Goal: Task Accomplishment & Management: Complete application form

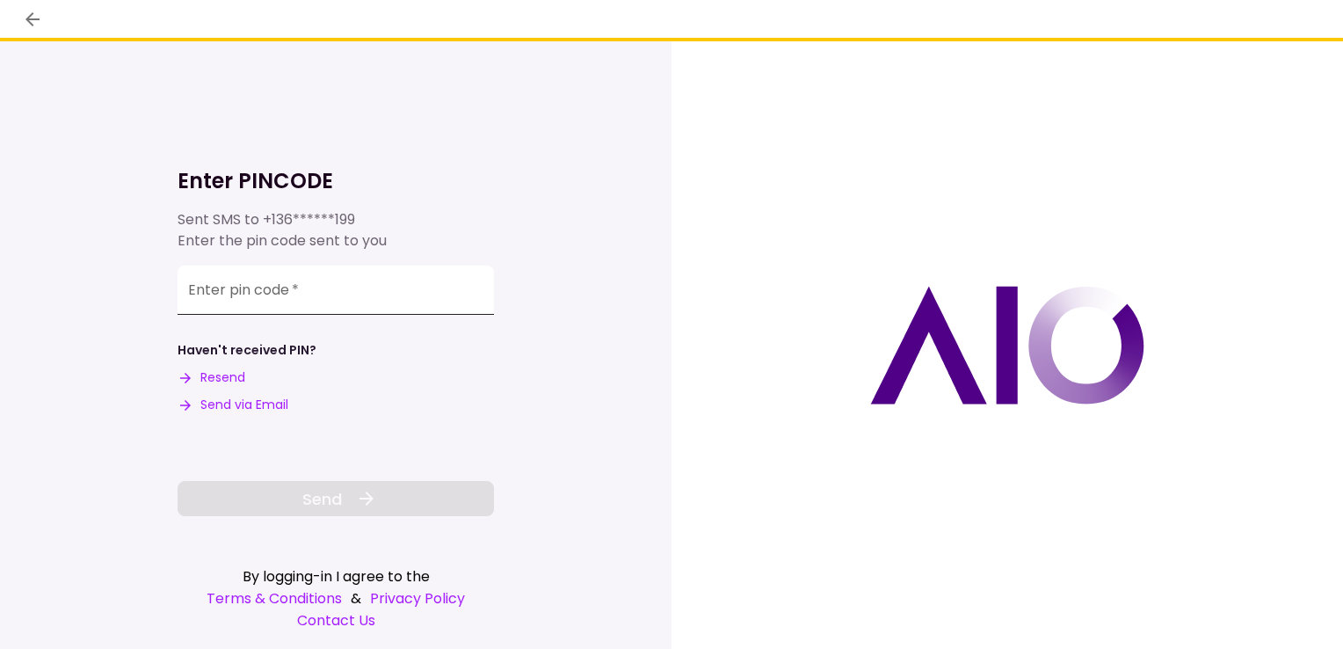
click at [349, 294] on input "Enter pin code   *" at bounding box center [336, 290] width 317 height 49
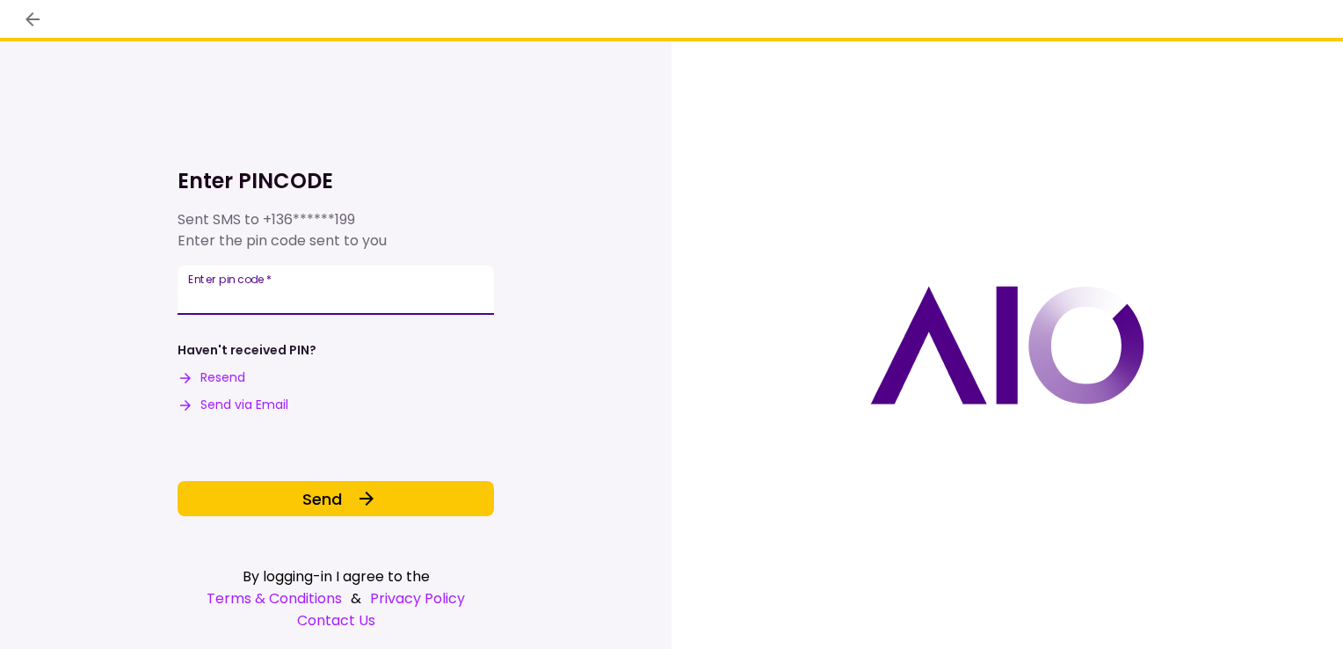
type input "******"
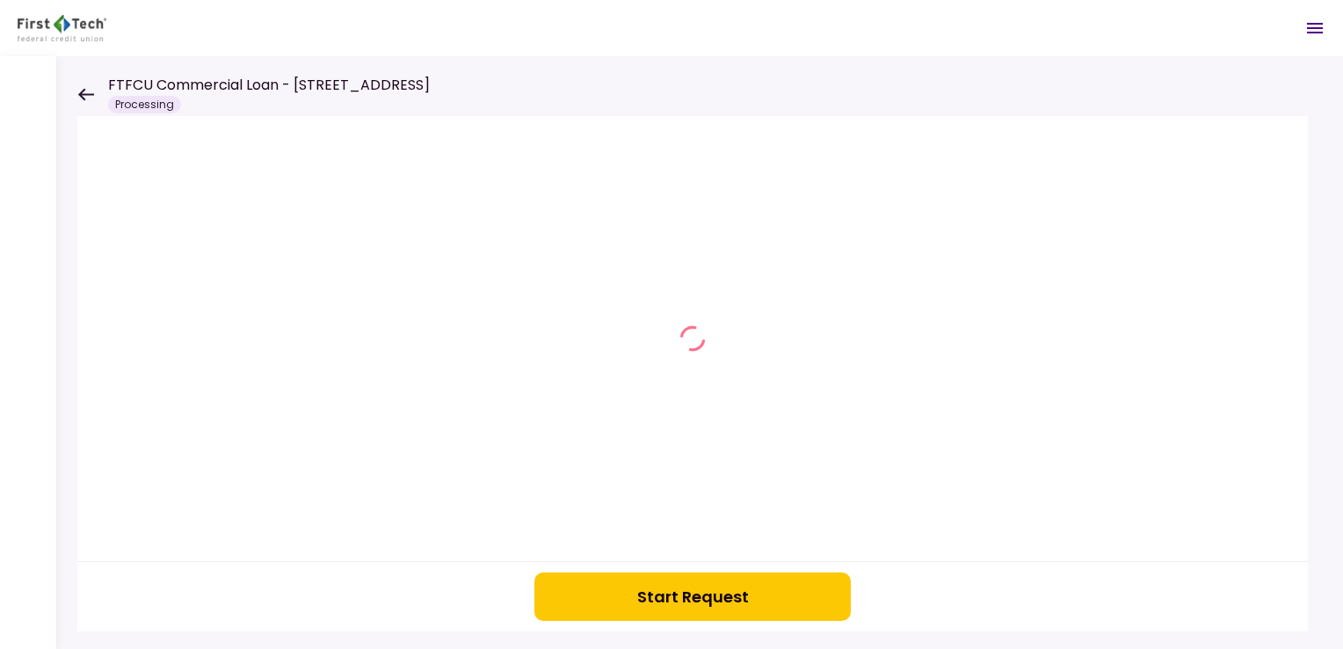
click at [85, 91] on icon at bounding box center [85, 94] width 17 height 13
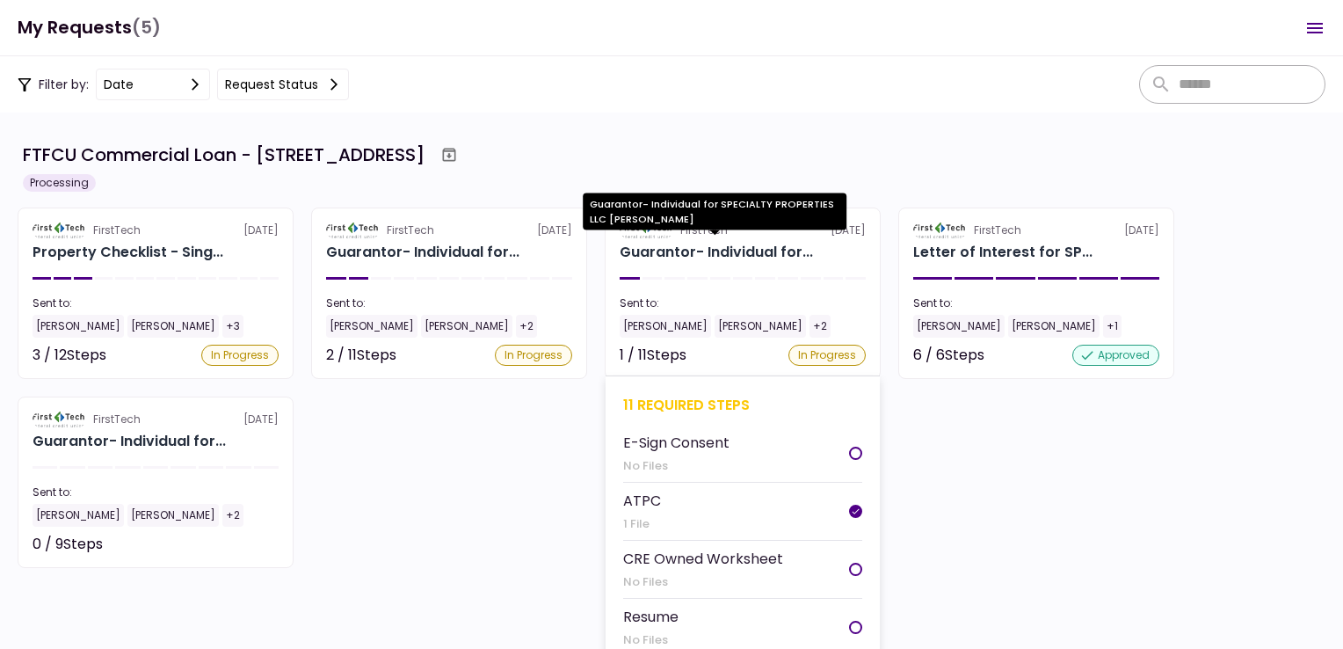
click at [689, 248] on div "Guarantor- Individual for..." at bounding box center [716, 252] width 193 height 21
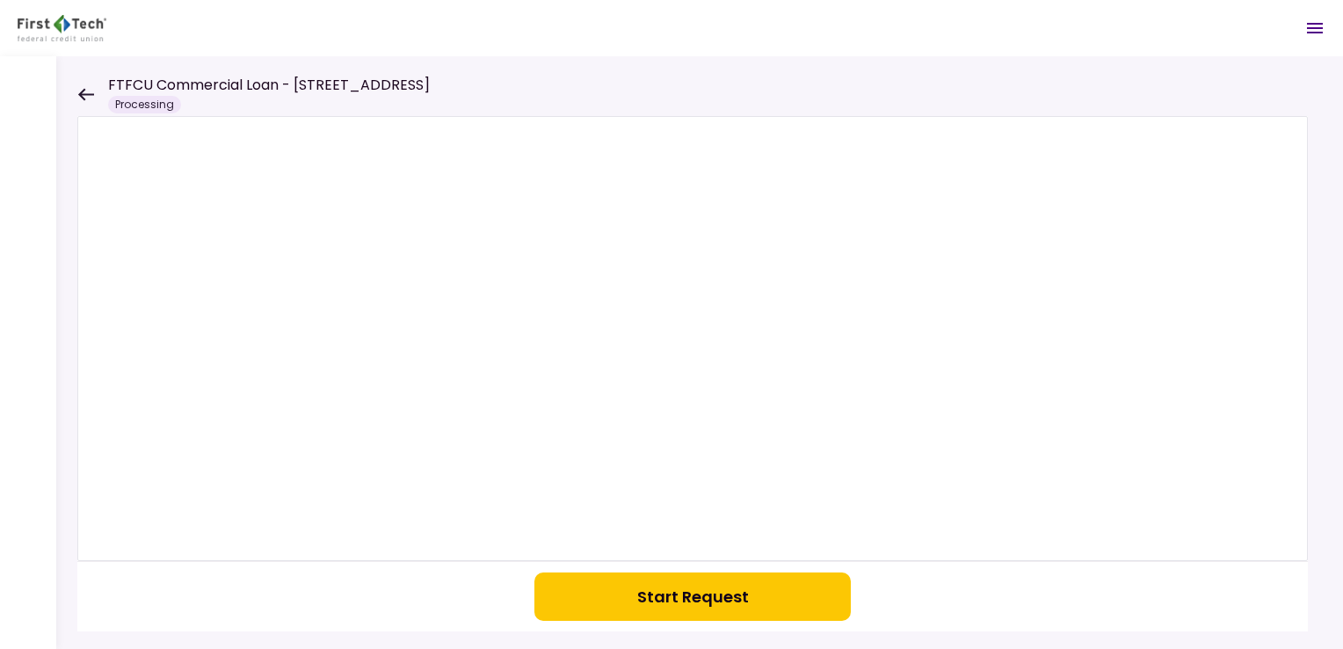
click at [661, 589] on button "Start Request" at bounding box center [693, 596] width 317 height 48
click at [84, 91] on icon at bounding box center [85, 94] width 17 height 13
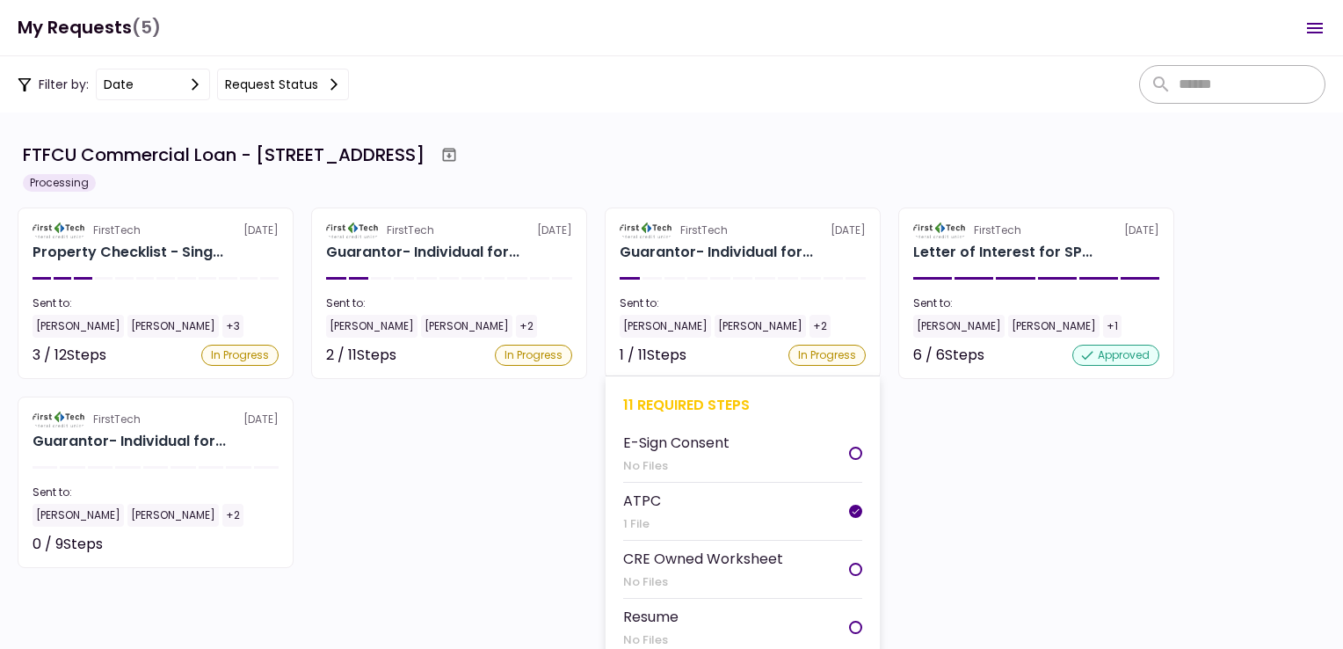
click at [703, 272] on section "FirstTech [DATE] Guarantor- Individual for... Sent to: [PERSON_NAME] [PERSON_NA…" at bounding box center [743, 292] width 276 height 171
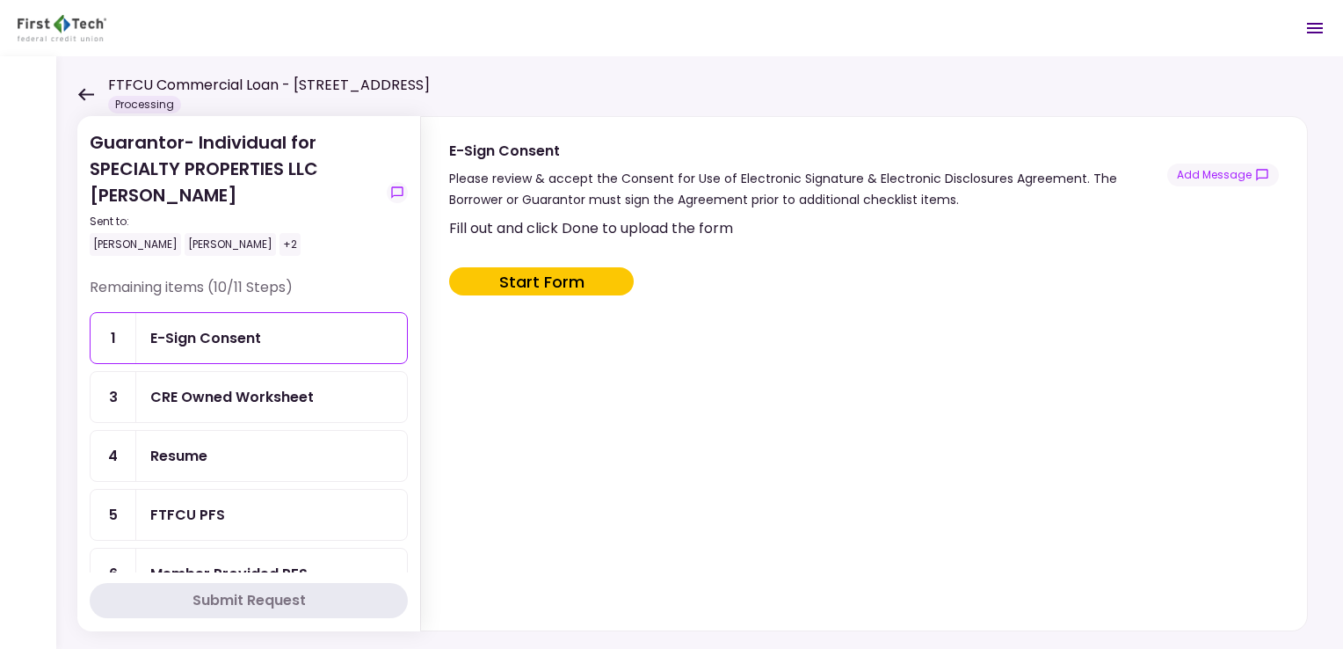
click at [205, 445] on div "Resume" at bounding box center [178, 456] width 57 height 22
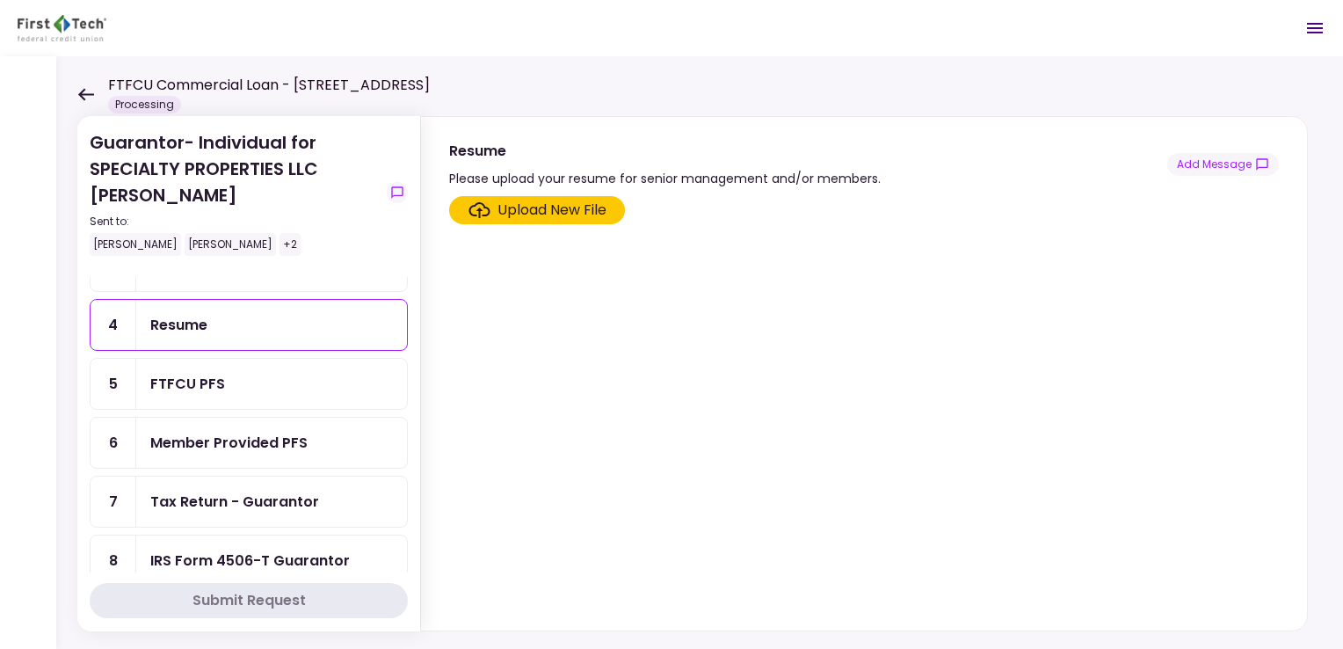
scroll to position [176, 0]
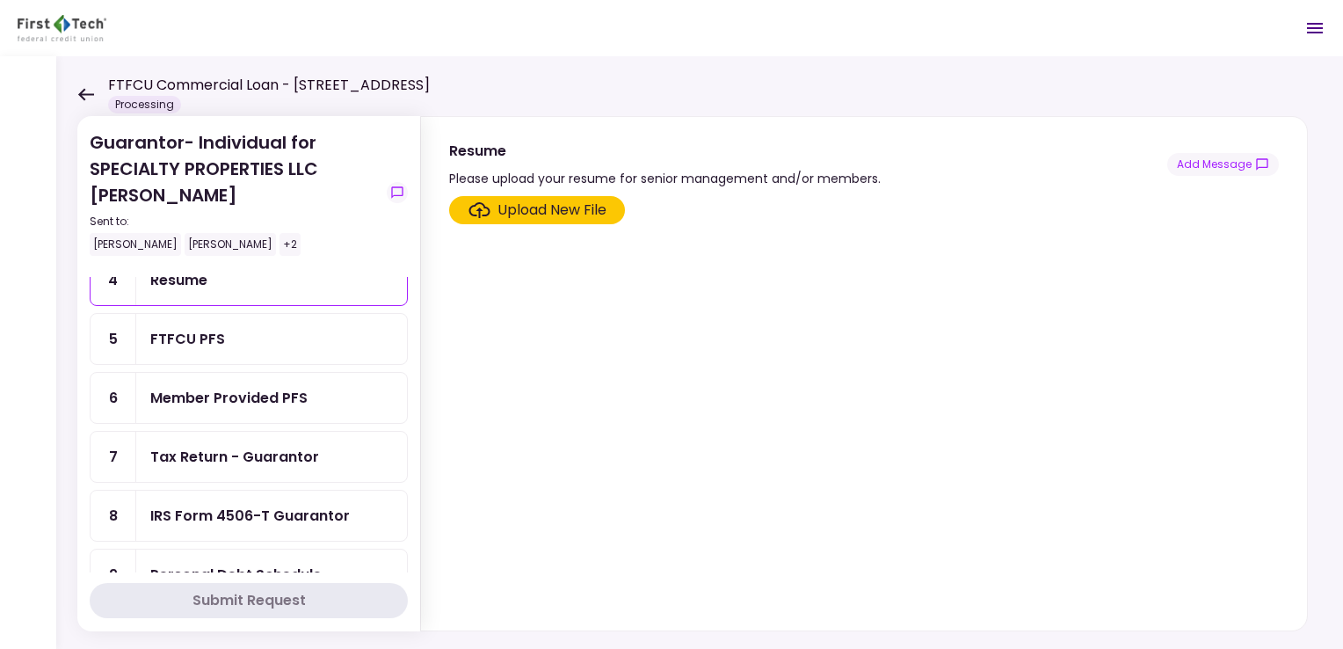
click at [196, 447] on div "Tax Return - Guarantor" at bounding box center [234, 457] width 169 height 22
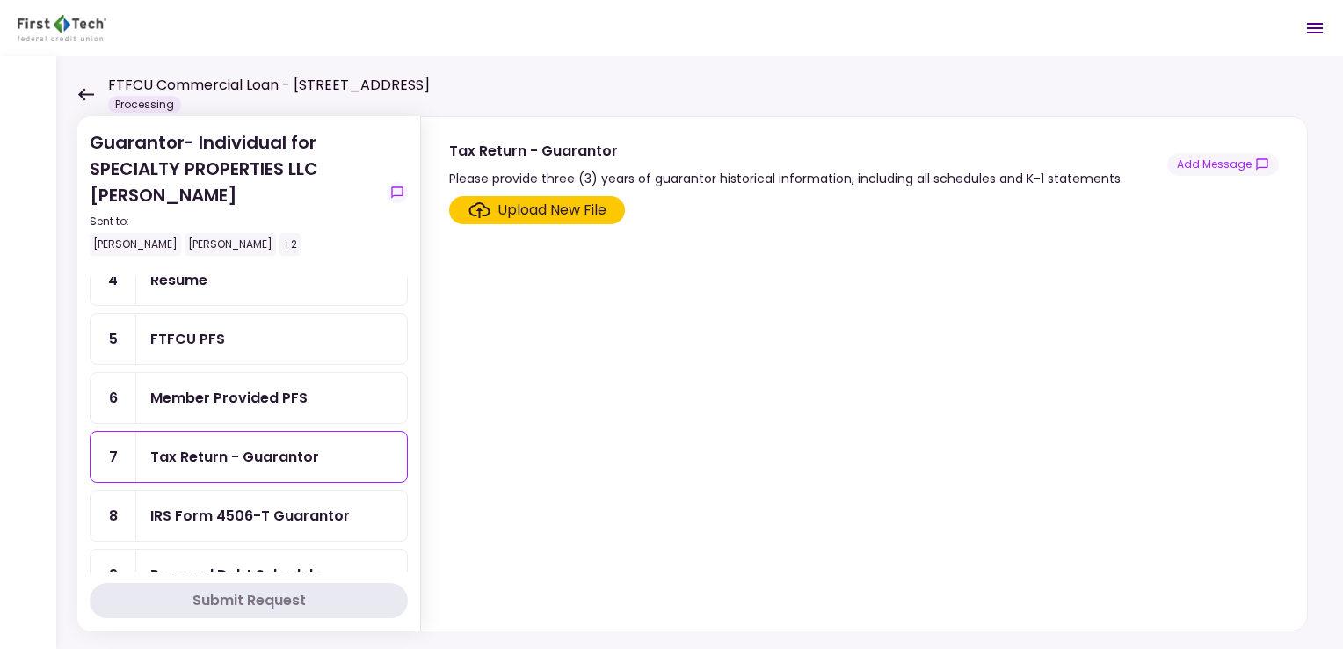
click at [545, 209] on div "Upload New File" at bounding box center [552, 210] width 109 height 21
click at [0, 0] on input "Upload New File" at bounding box center [0, 0] width 0 height 0
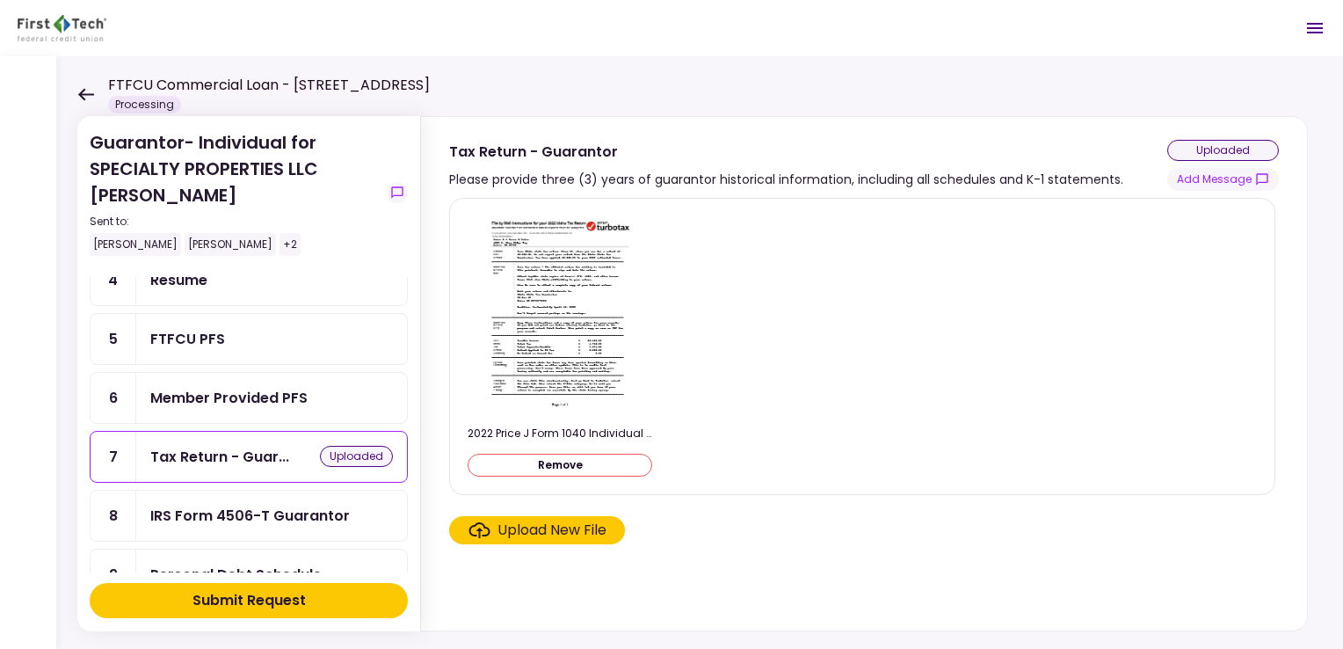
click at [536, 529] on div "Upload New File" at bounding box center [552, 530] width 109 height 21
click at [0, 0] on input "Upload New File" at bounding box center [0, 0] width 0 height 0
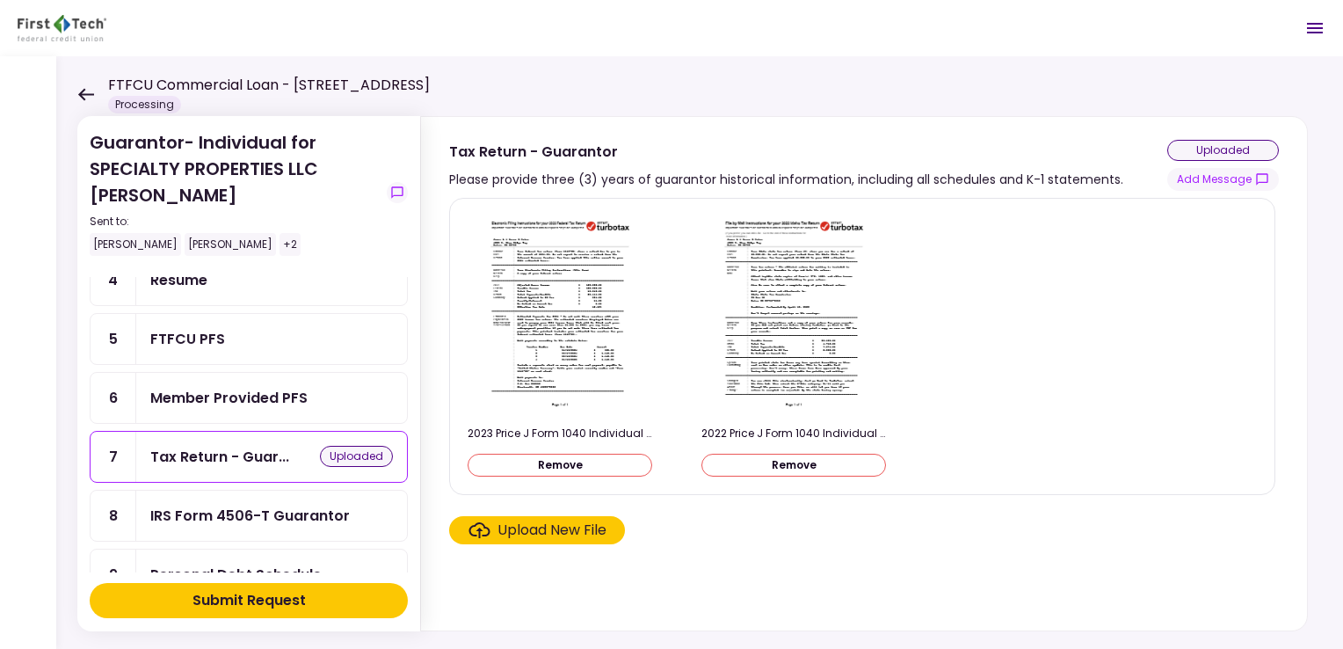
click at [526, 533] on div "Upload New File" at bounding box center [552, 530] width 109 height 21
click at [0, 0] on input "Upload New File" at bounding box center [0, 0] width 0 height 0
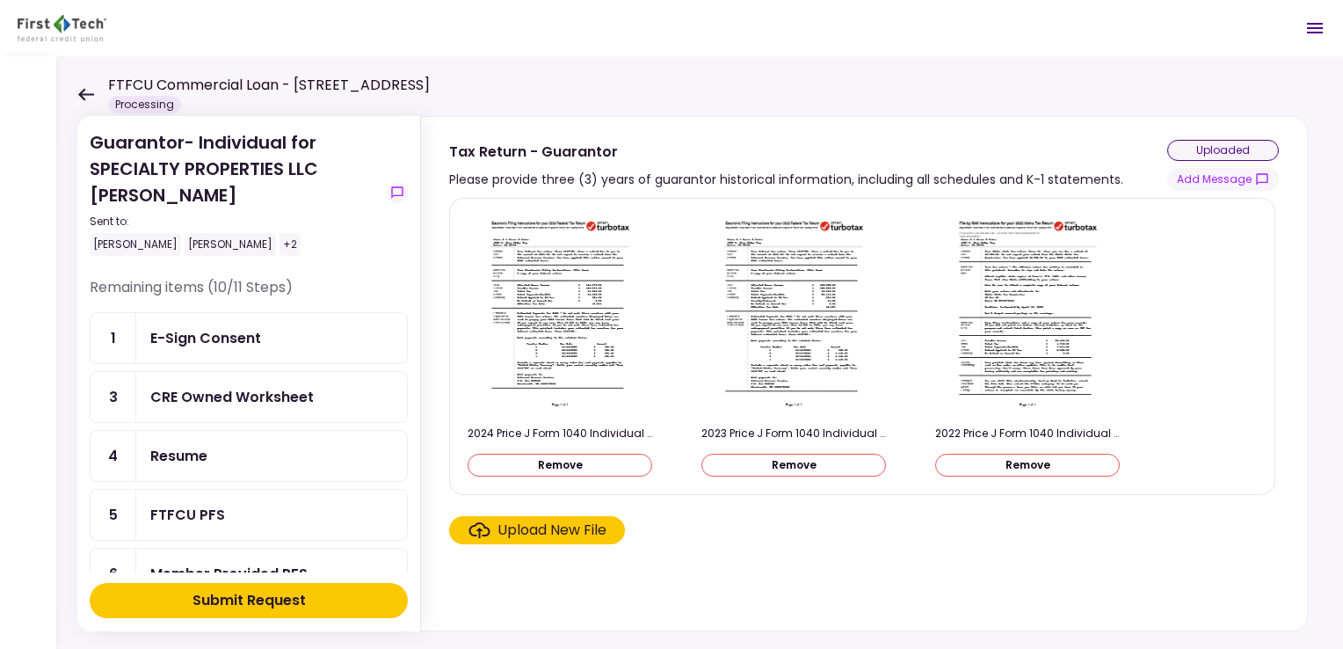
click at [89, 89] on icon at bounding box center [85, 94] width 17 height 13
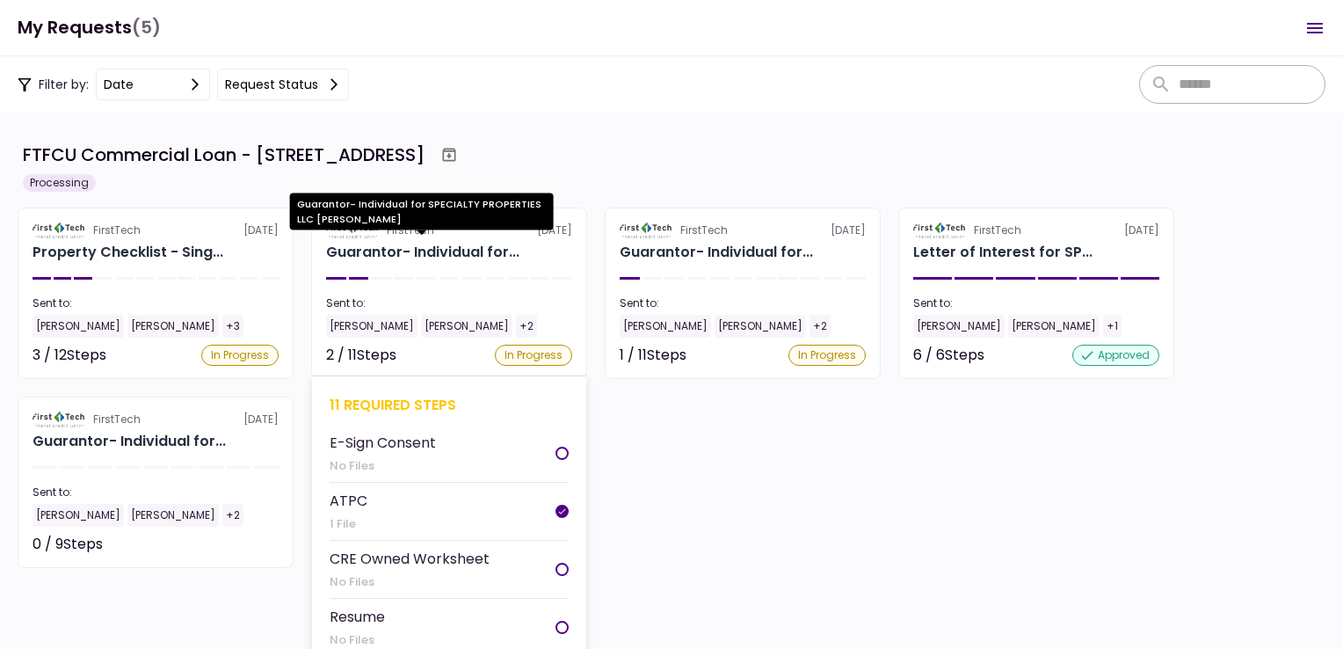
click at [414, 252] on div "Guarantor- Individual for..." at bounding box center [422, 252] width 193 height 21
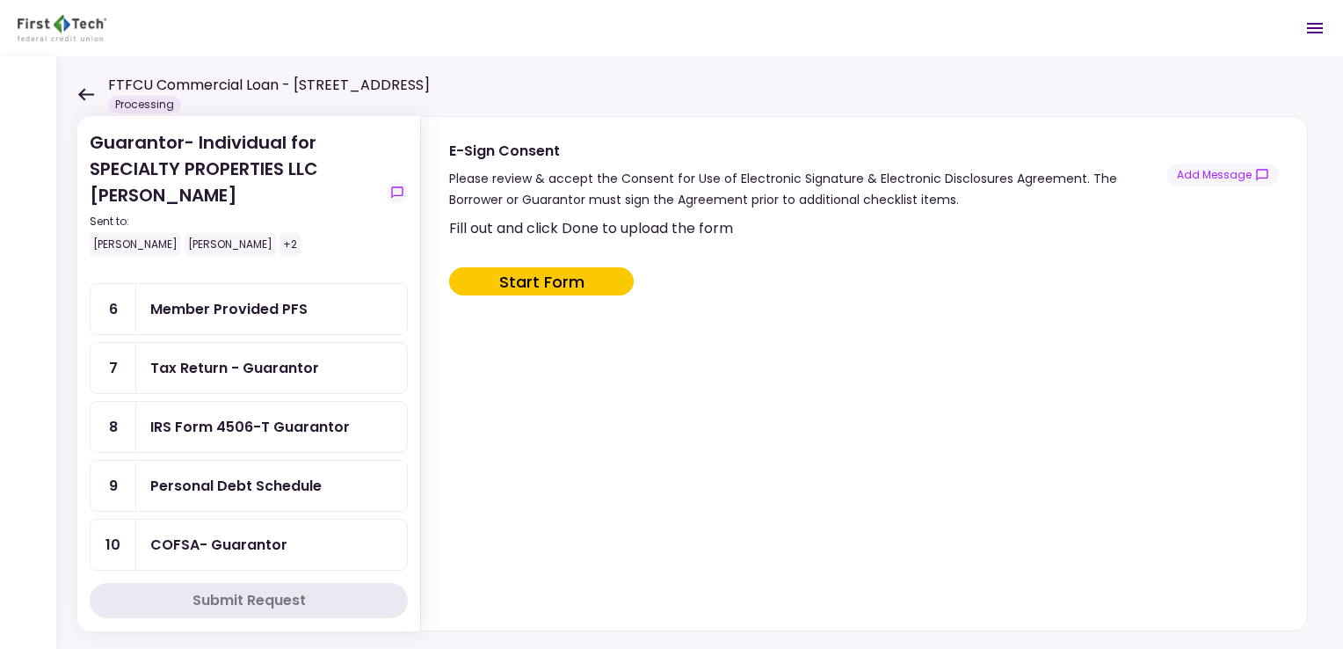
scroll to position [176, 0]
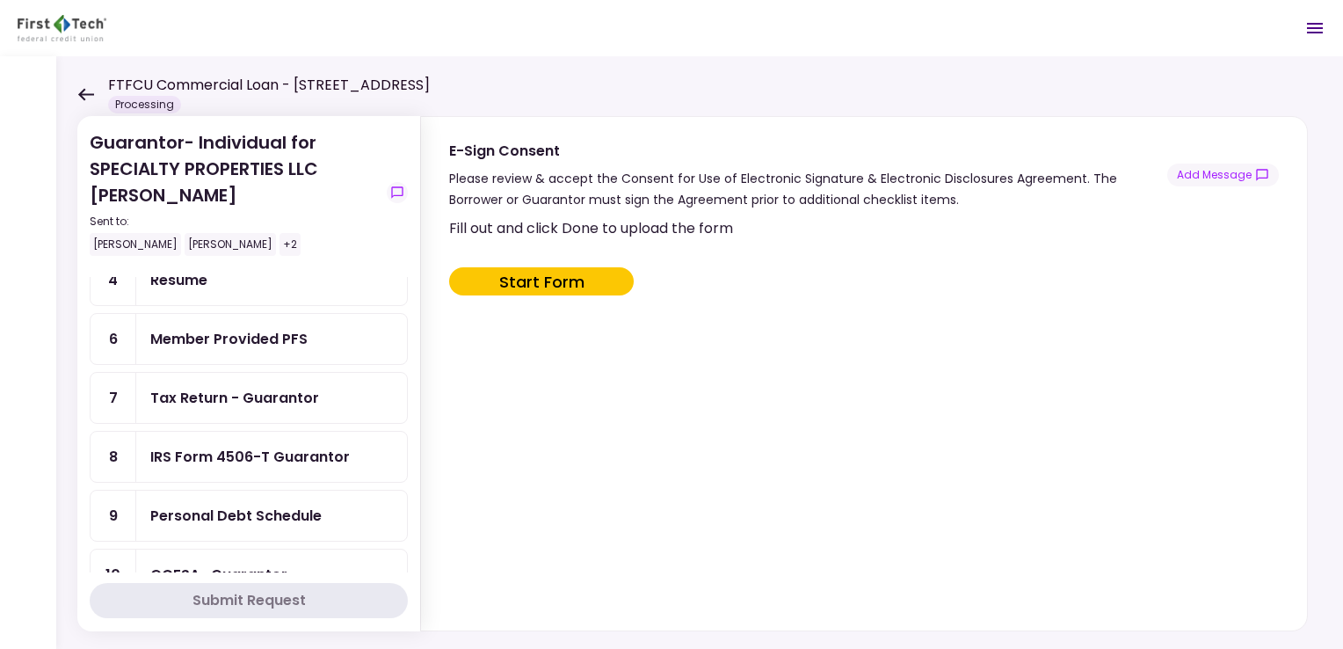
click at [237, 391] on div "Tax Return - Guarantor" at bounding box center [234, 398] width 169 height 22
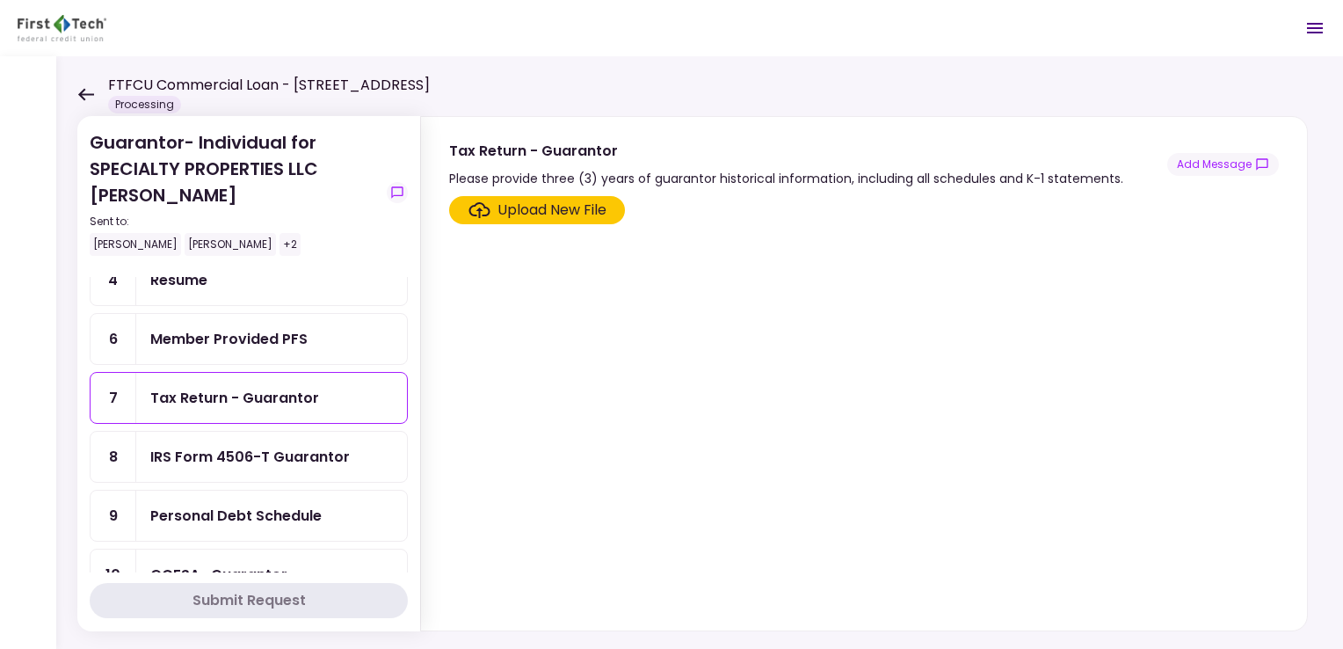
click at [543, 209] on div "Upload New File" at bounding box center [552, 210] width 109 height 21
click at [0, 0] on input "Upload New File" at bounding box center [0, 0] width 0 height 0
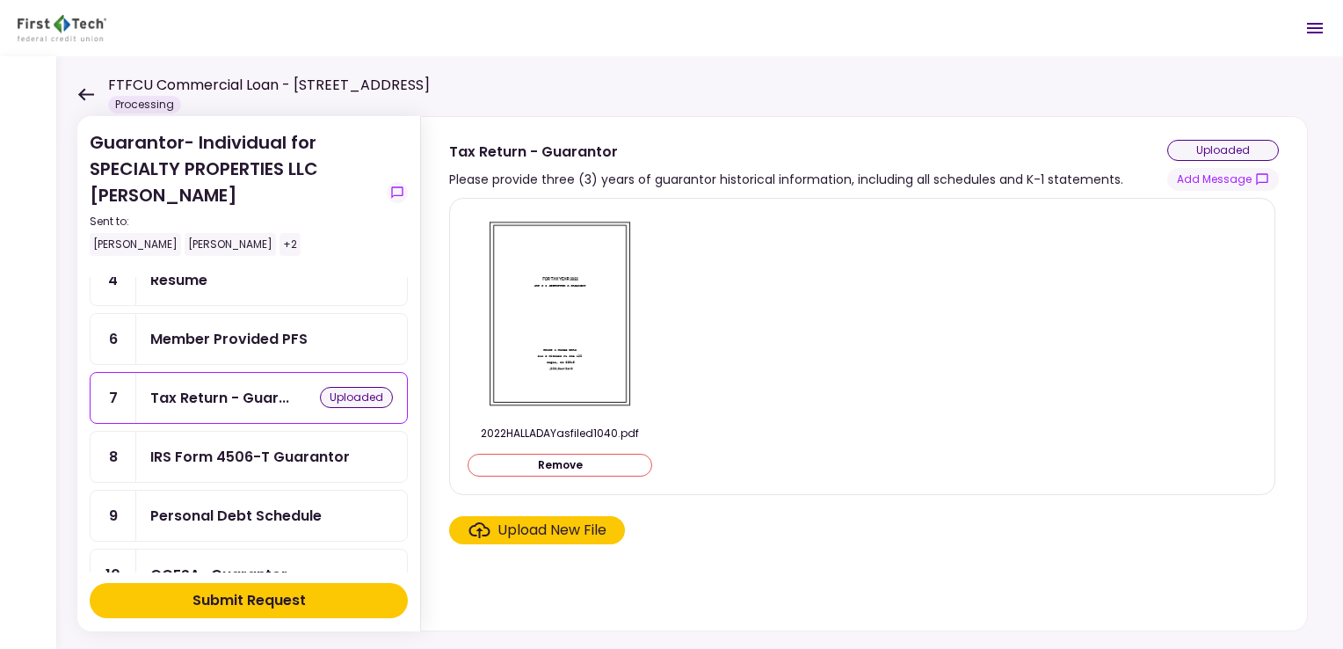
click at [543, 529] on div "Upload New File" at bounding box center [552, 530] width 109 height 21
click at [0, 0] on input "Upload New File" at bounding box center [0, 0] width 0 height 0
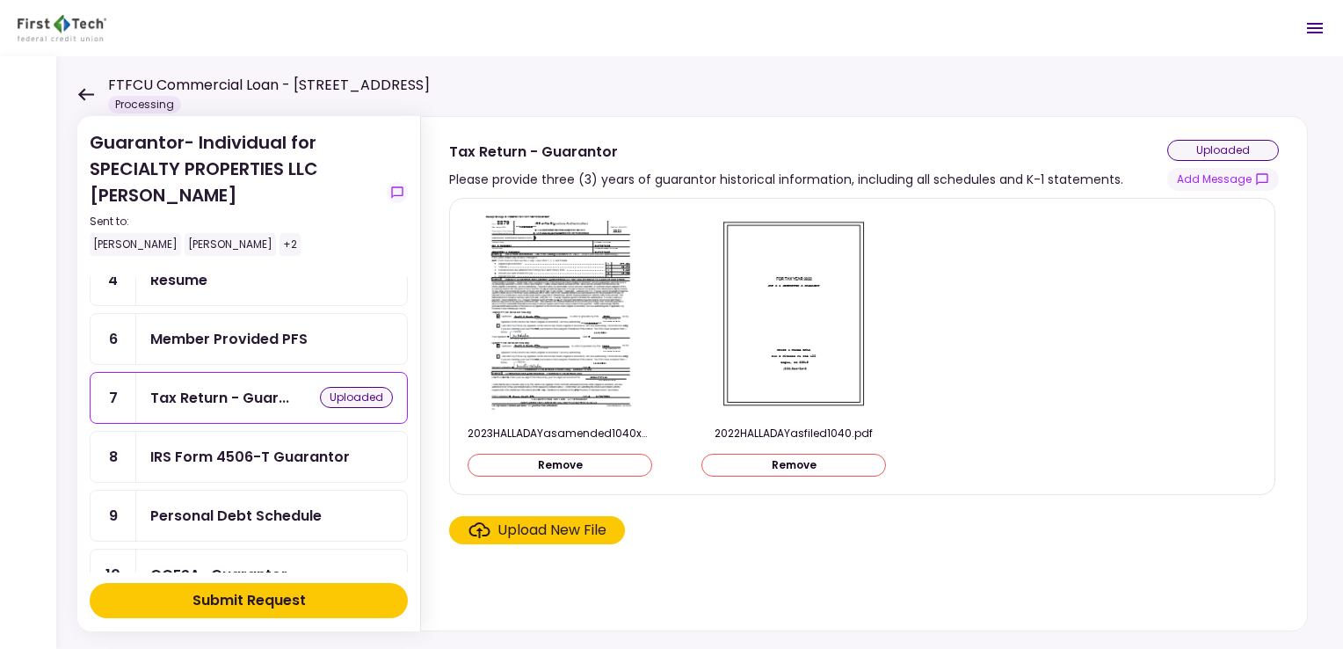
click at [545, 533] on div "Upload New File" at bounding box center [552, 530] width 109 height 21
click at [0, 0] on input "Upload New File" at bounding box center [0, 0] width 0 height 0
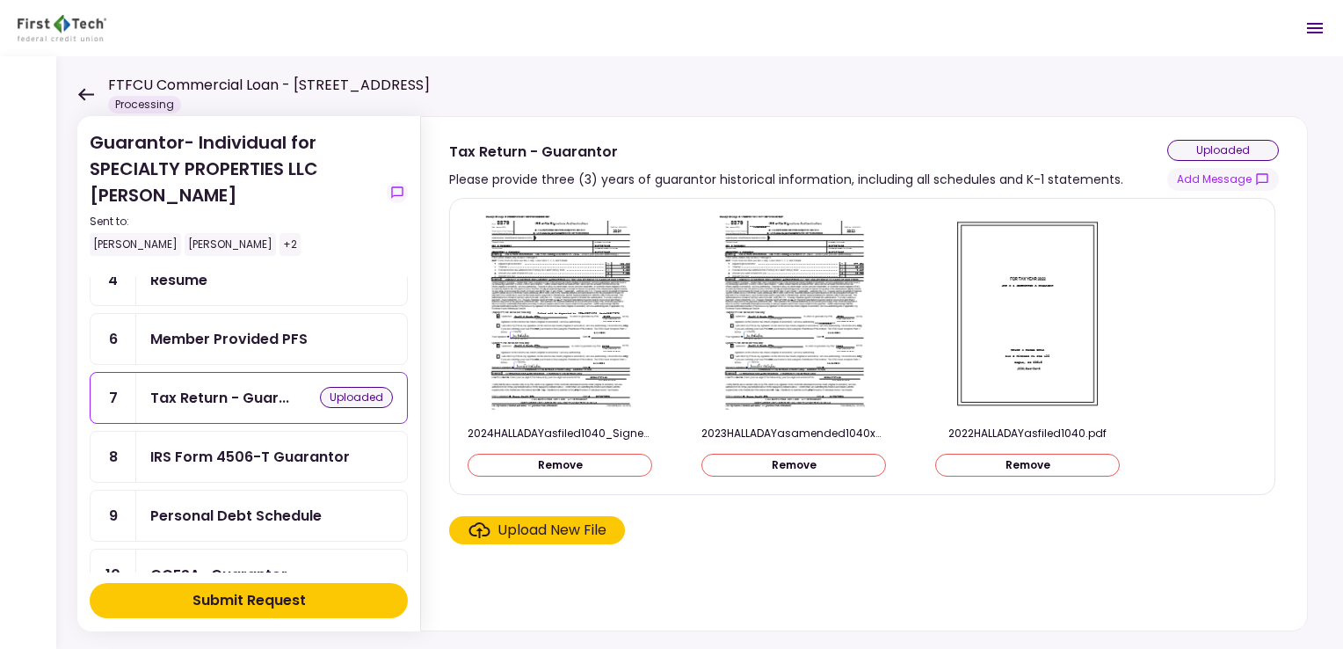
click at [81, 88] on icon at bounding box center [85, 94] width 17 height 13
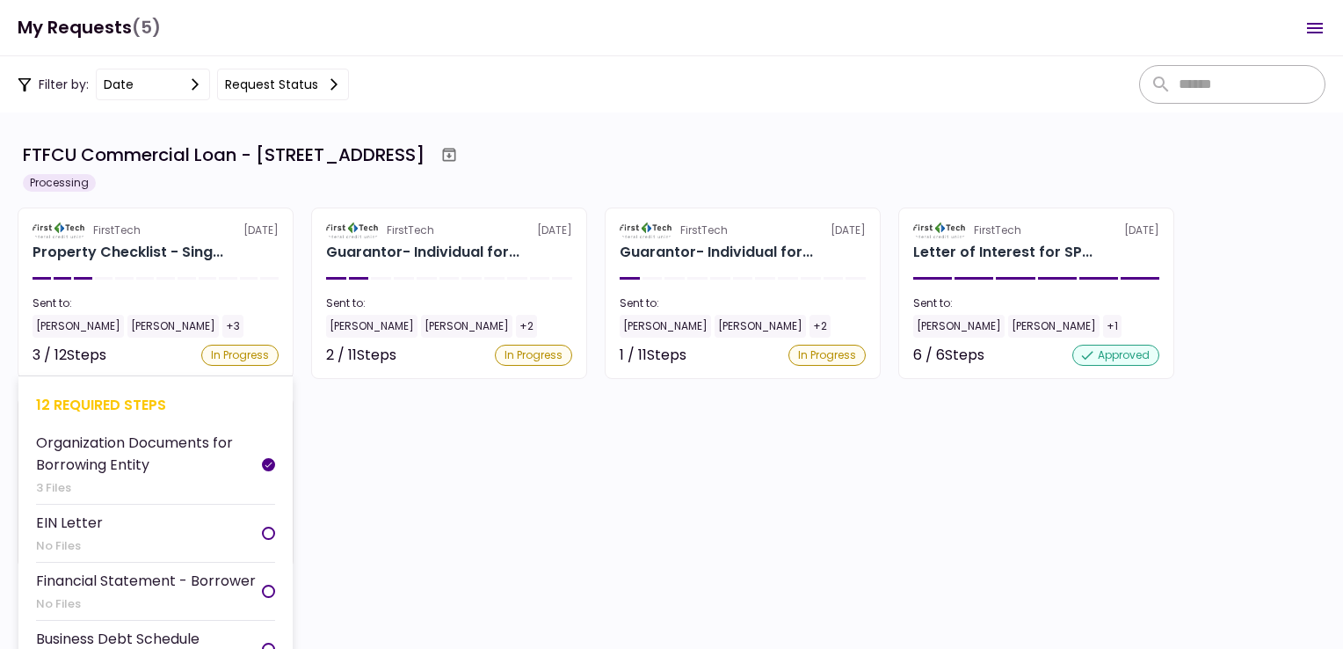
scroll to position [33, 0]
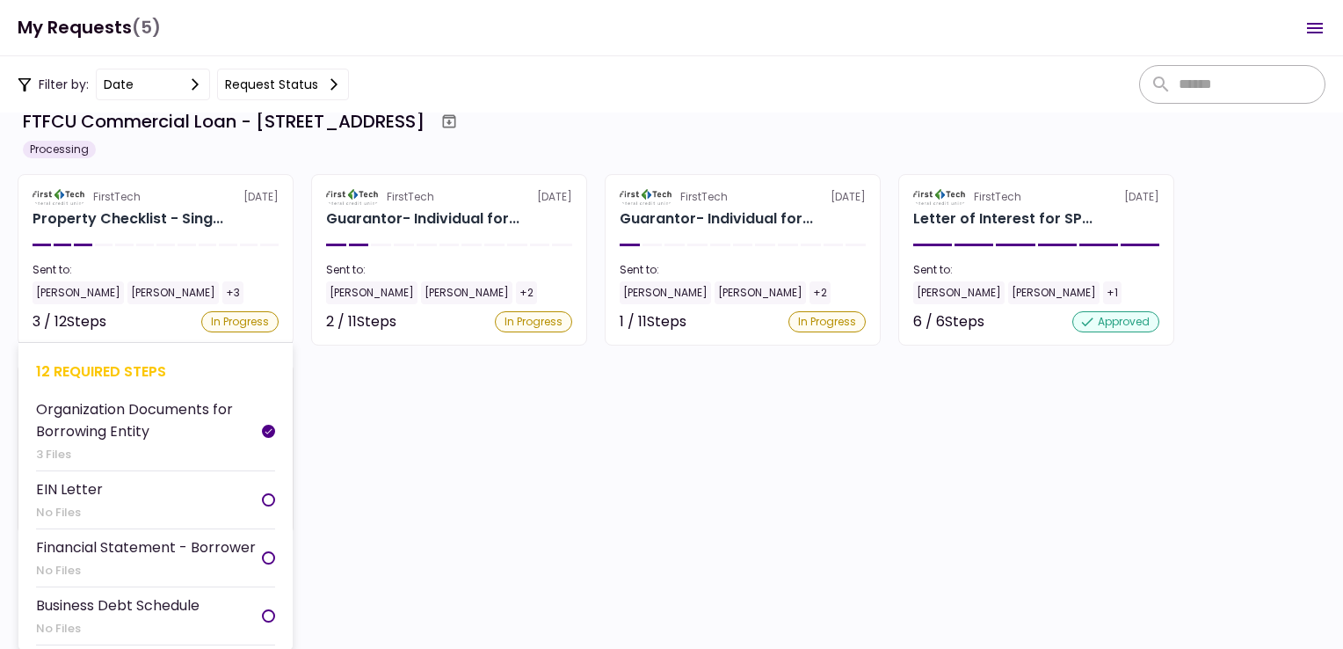
click at [128, 236] on section "FirstTech [DATE] Property Checklist - Sing... Sent to: [PERSON_NAME] [PERSON_NA…" at bounding box center [156, 259] width 276 height 171
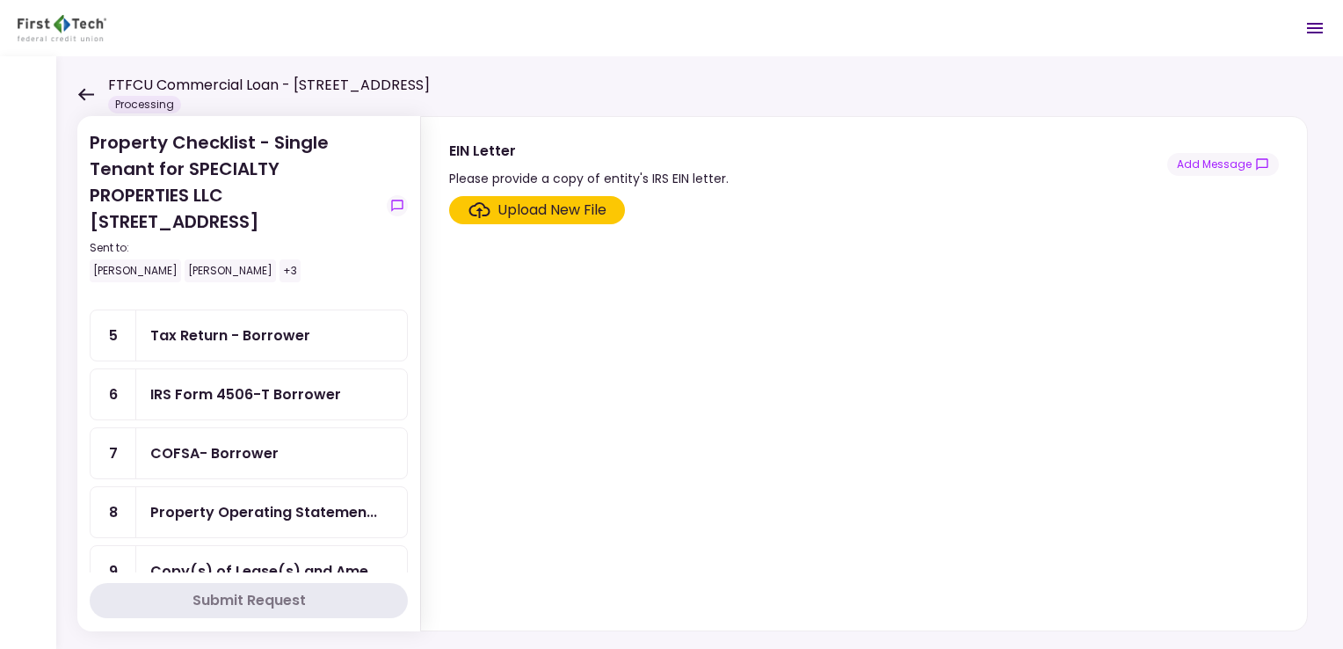
scroll to position [176, 0]
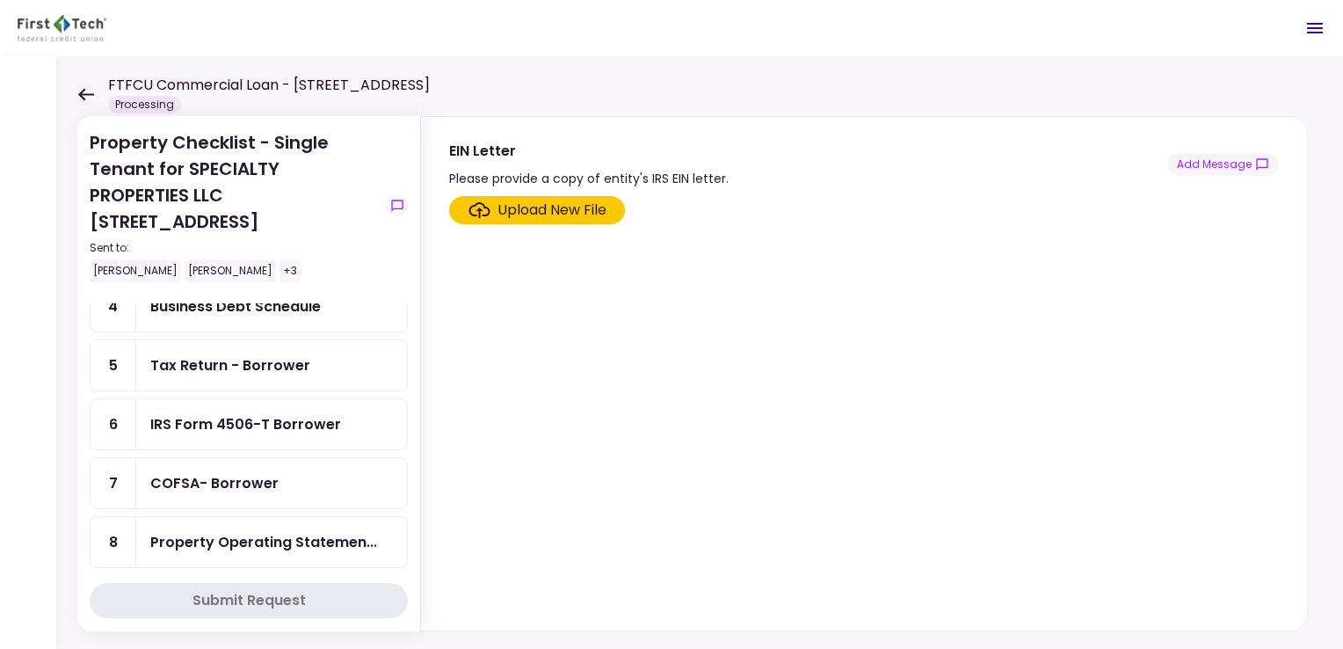
click at [218, 355] on div "Tax Return - Borrower" at bounding box center [230, 365] width 160 height 22
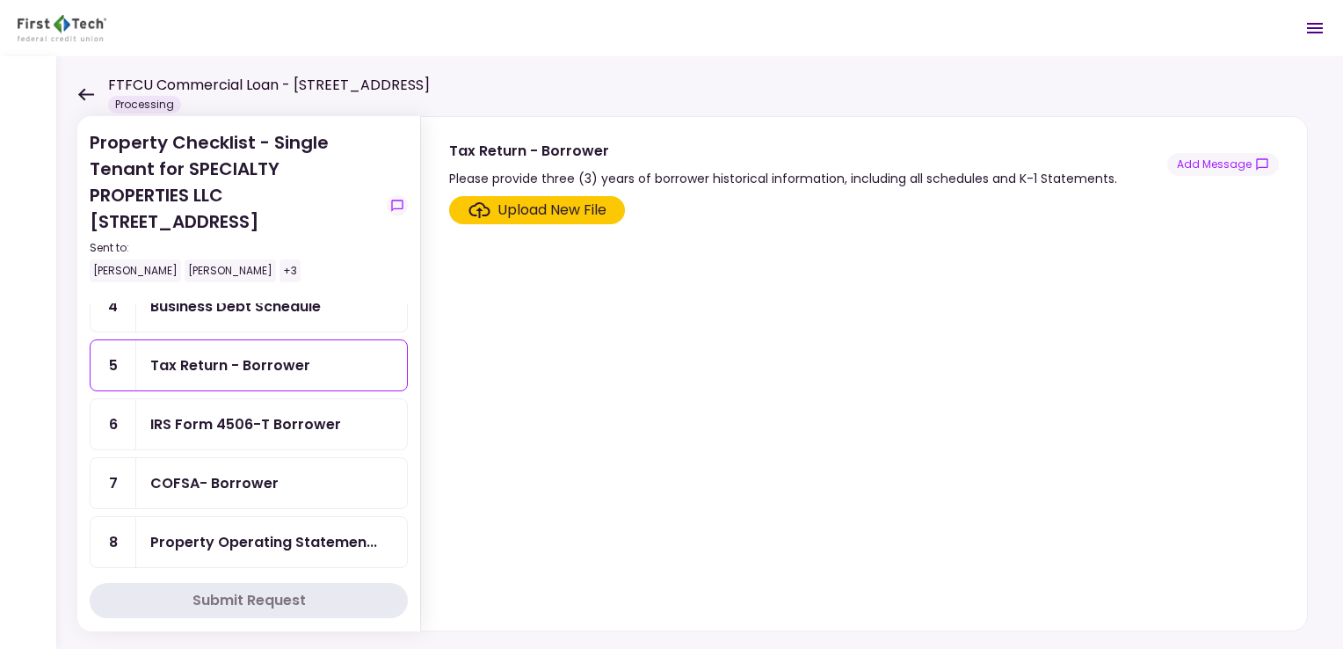
click at [543, 205] on div "Upload New File" at bounding box center [552, 210] width 109 height 21
click at [0, 0] on input "Upload New File" at bounding box center [0, 0] width 0 height 0
click at [517, 207] on div "Upload New File" at bounding box center [552, 210] width 109 height 21
click at [0, 0] on input "Upload New File" at bounding box center [0, 0] width 0 height 0
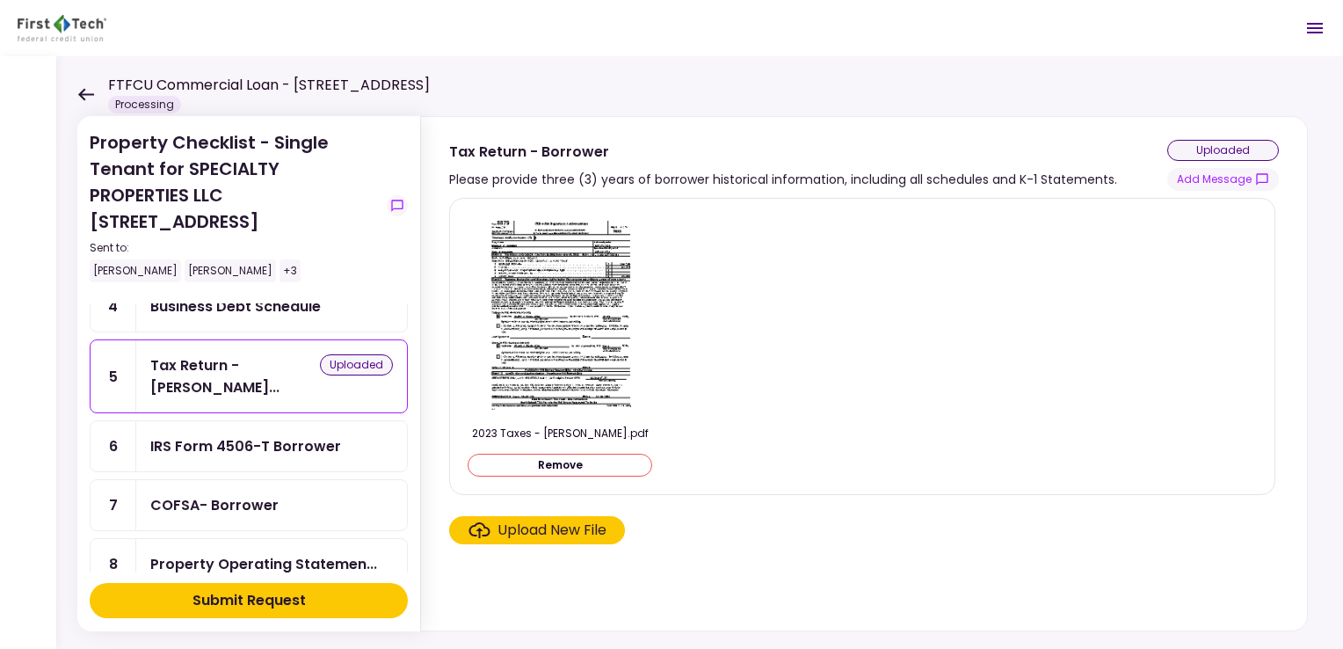
click at [546, 531] on div "Upload New File" at bounding box center [552, 530] width 109 height 21
click at [0, 0] on input "Upload New File" at bounding box center [0, 0] width 0 height 0
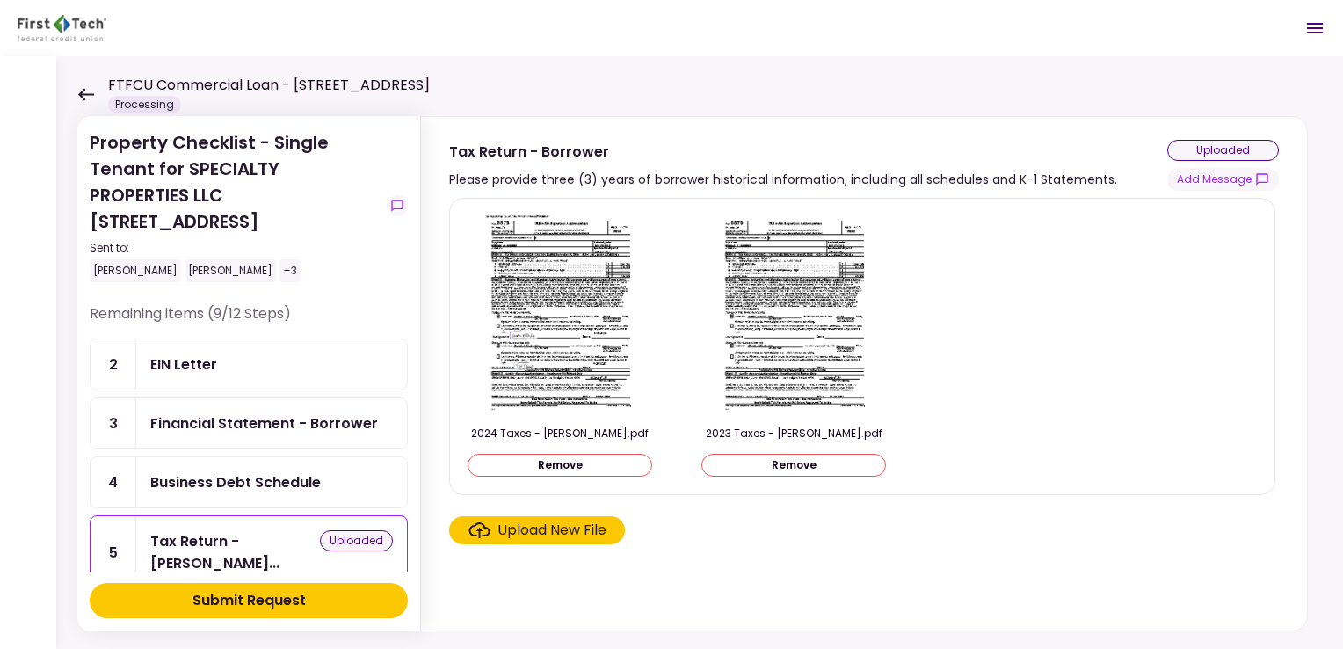
click at [88, 89] on icon at bounding box center [85, 94] width 17 height 13
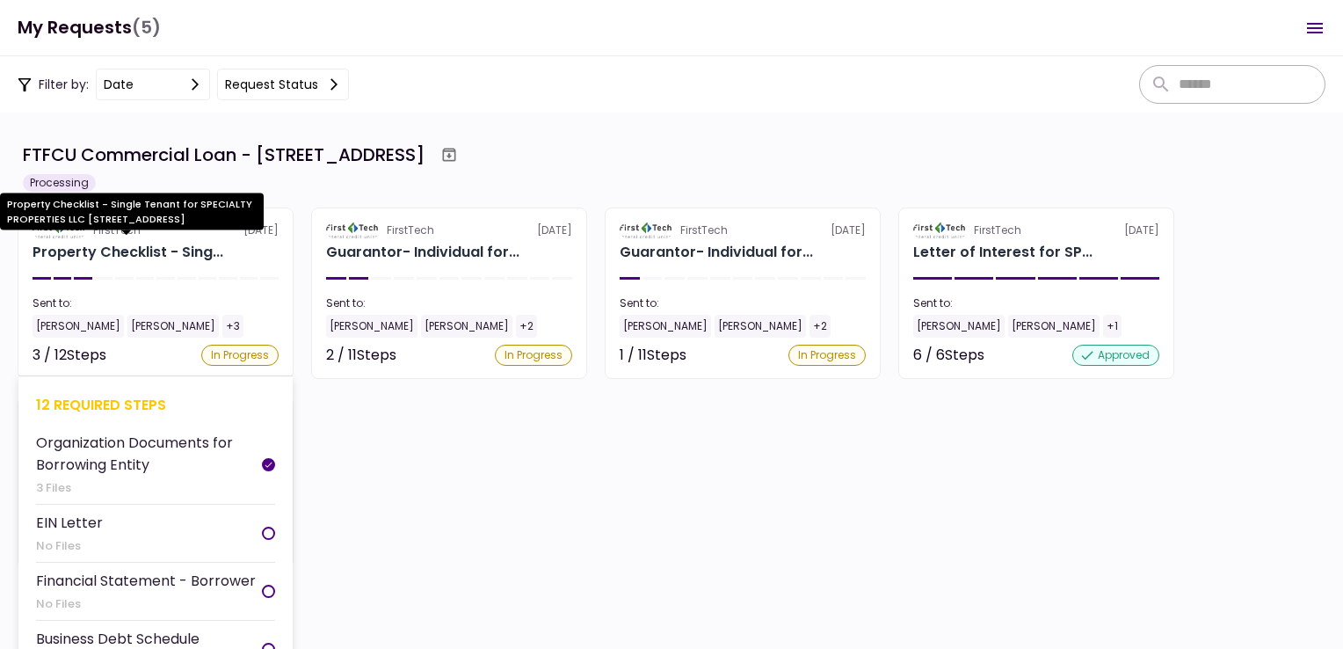
click at [91, 255] on div "Property Checklist - Sing..." at bounding box center [128, 252] width 191 height 21
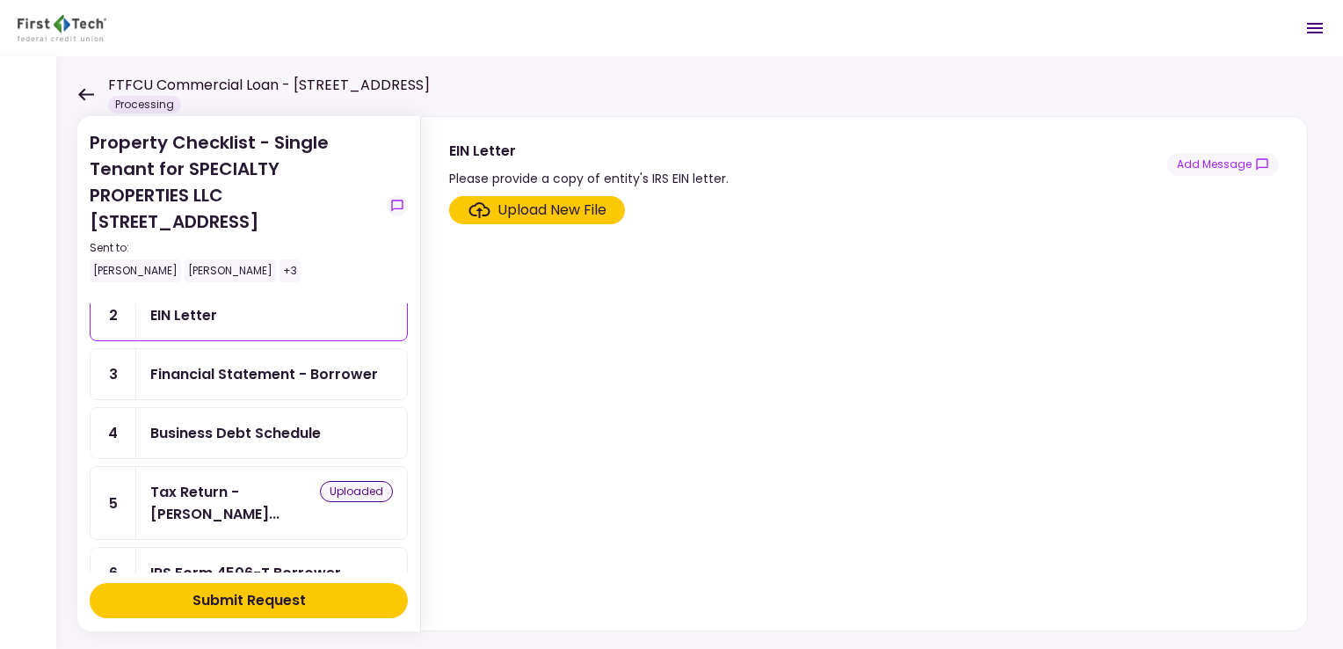
scroll to position [88, 0]
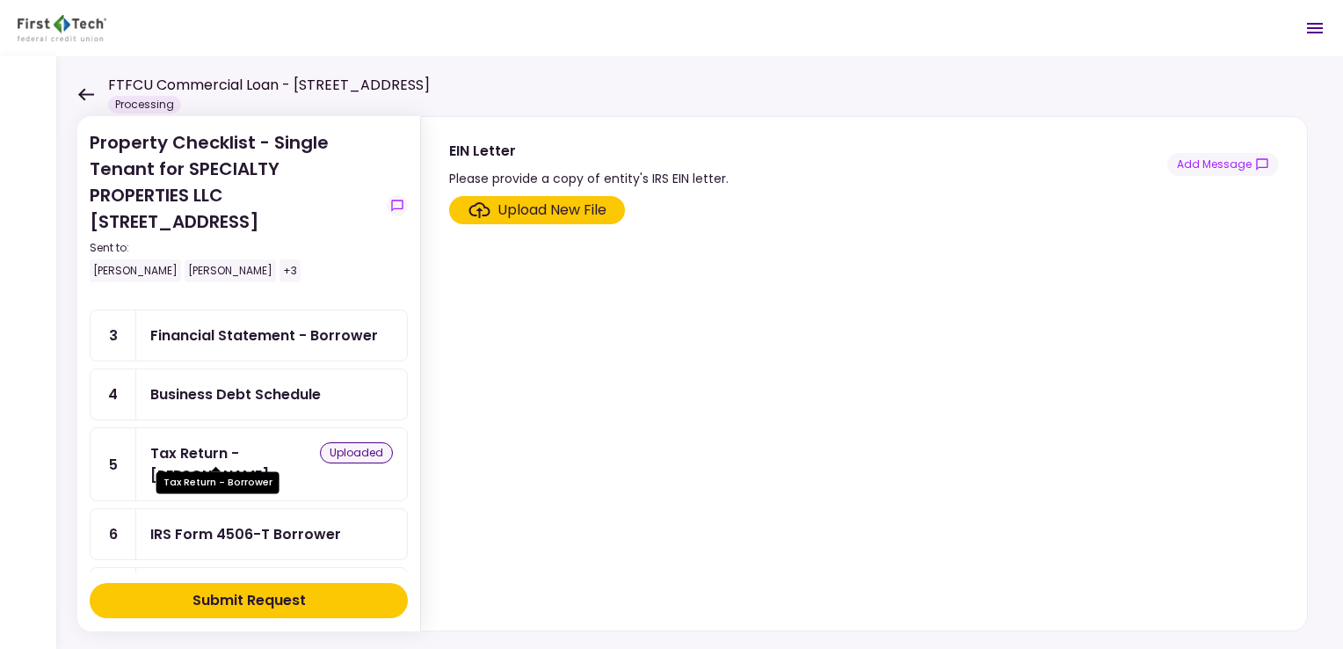
click at [235, 443] on div "Tax Return - [PERSON_NAME]..." at bounding box center [235, 464] width 170 height 44
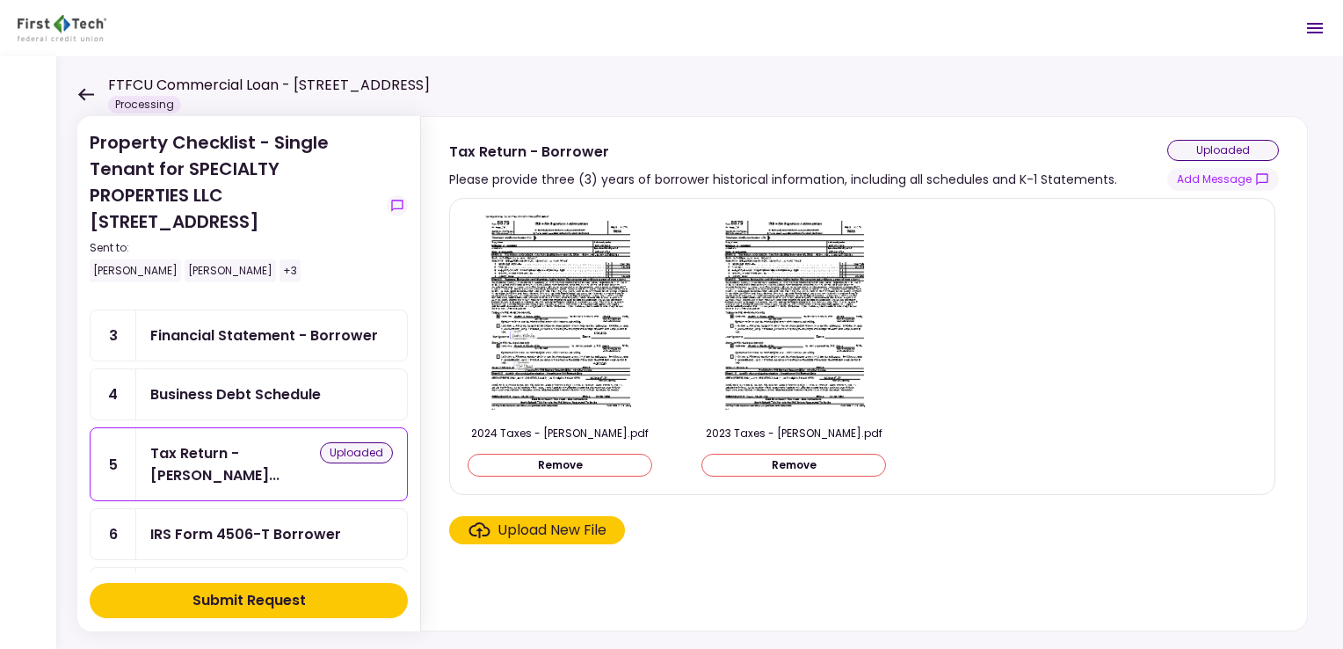
click at [559, 466] on button "Remove" at bounding box center [560, 465] width 185 height 23
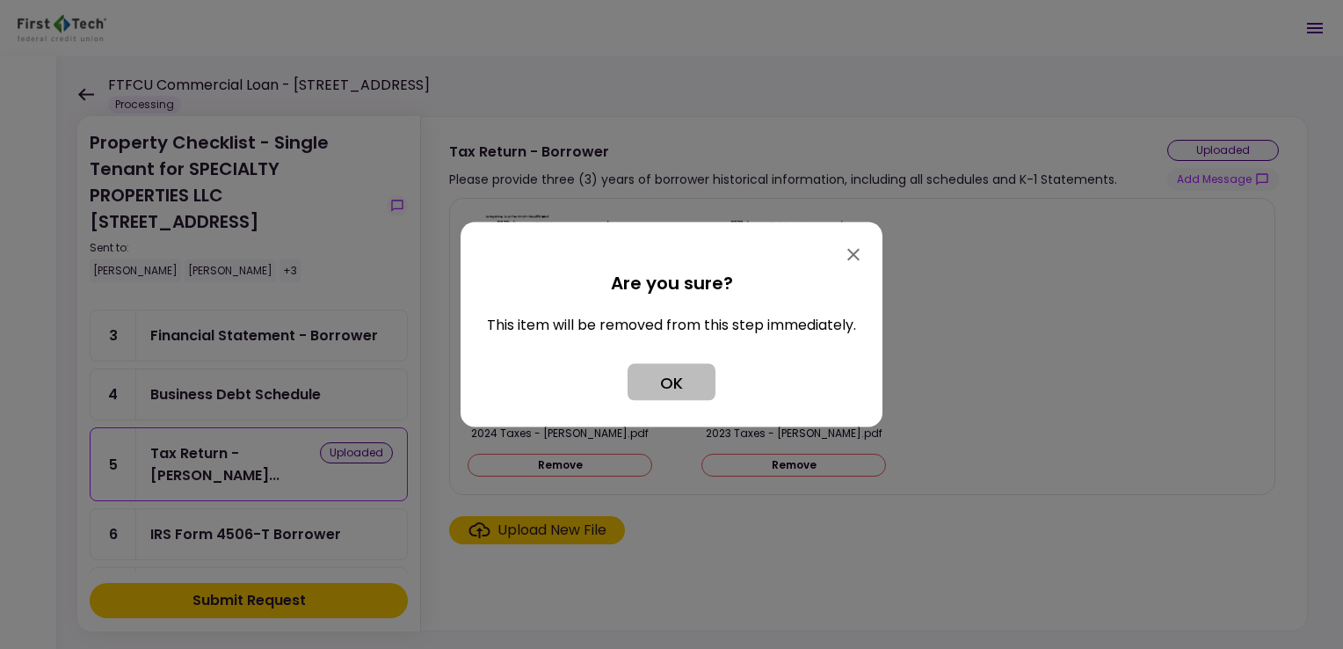
click at [669, 382] on button "OK" at bounding box center [672, 382] width 88 height 37
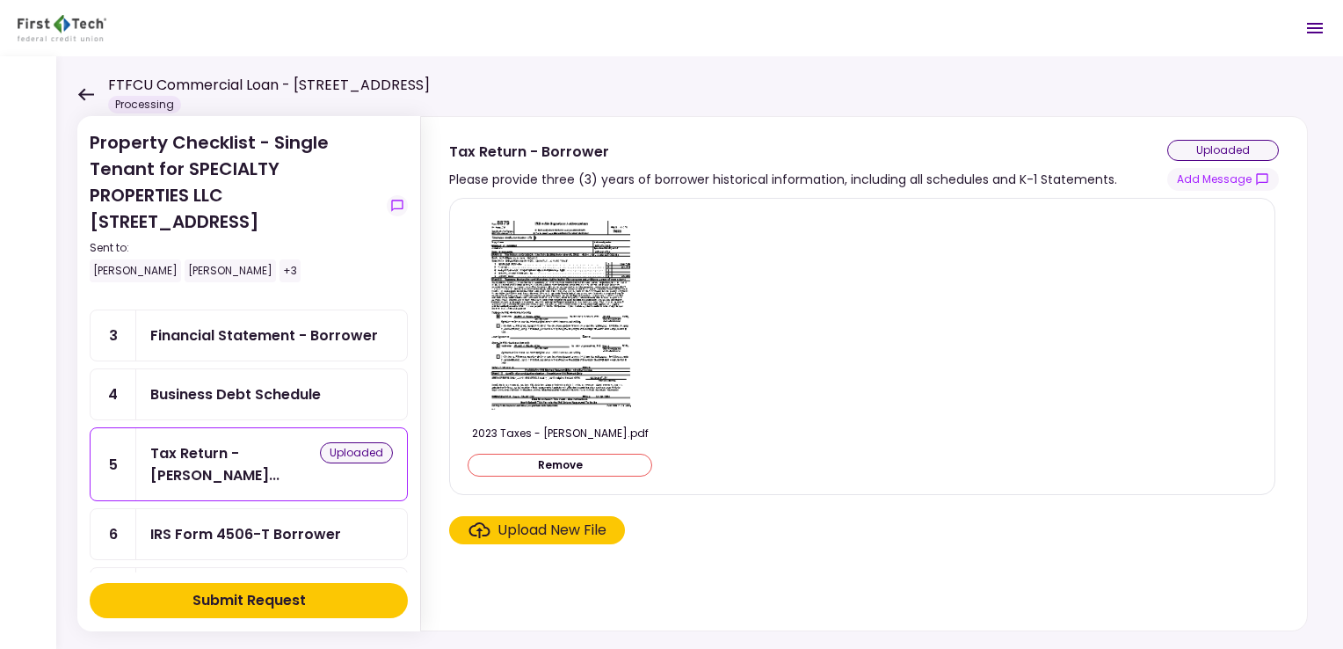
click at [555, 462] on button "Remove" at bounding box center [560, 465] width 185 height 23
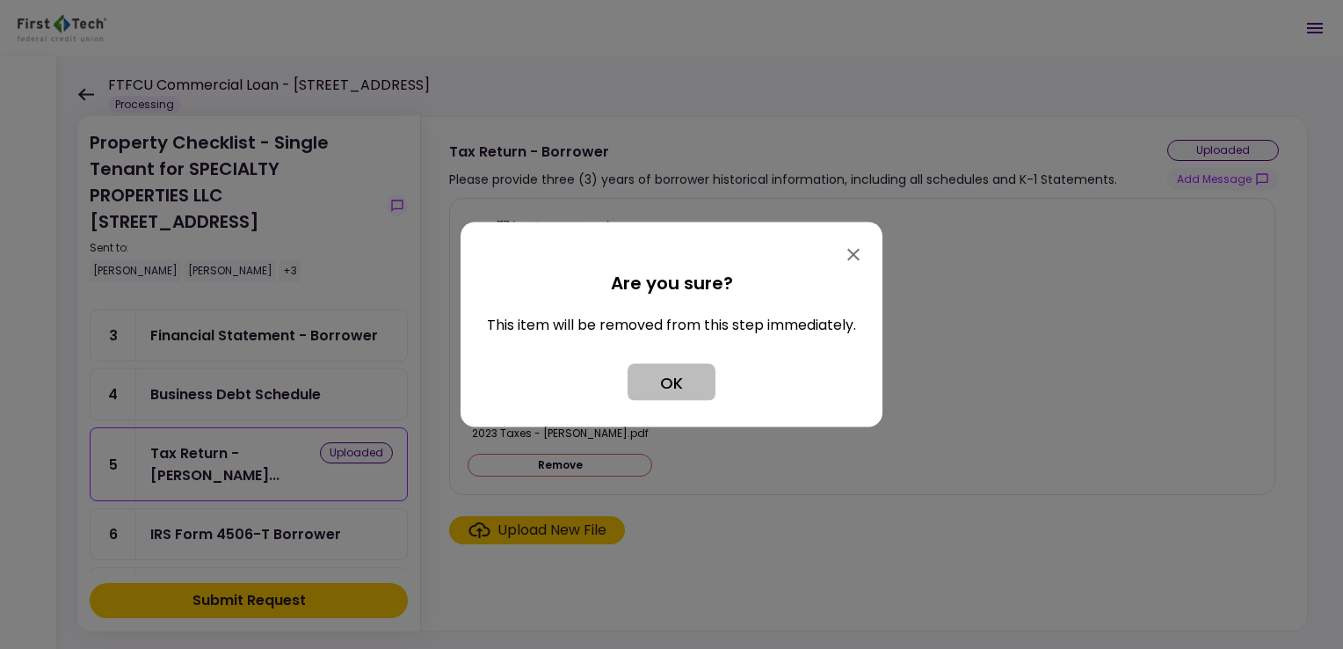
click at [662, 382] on button "OK" at bounding box center [672, 382] width 88 height 37
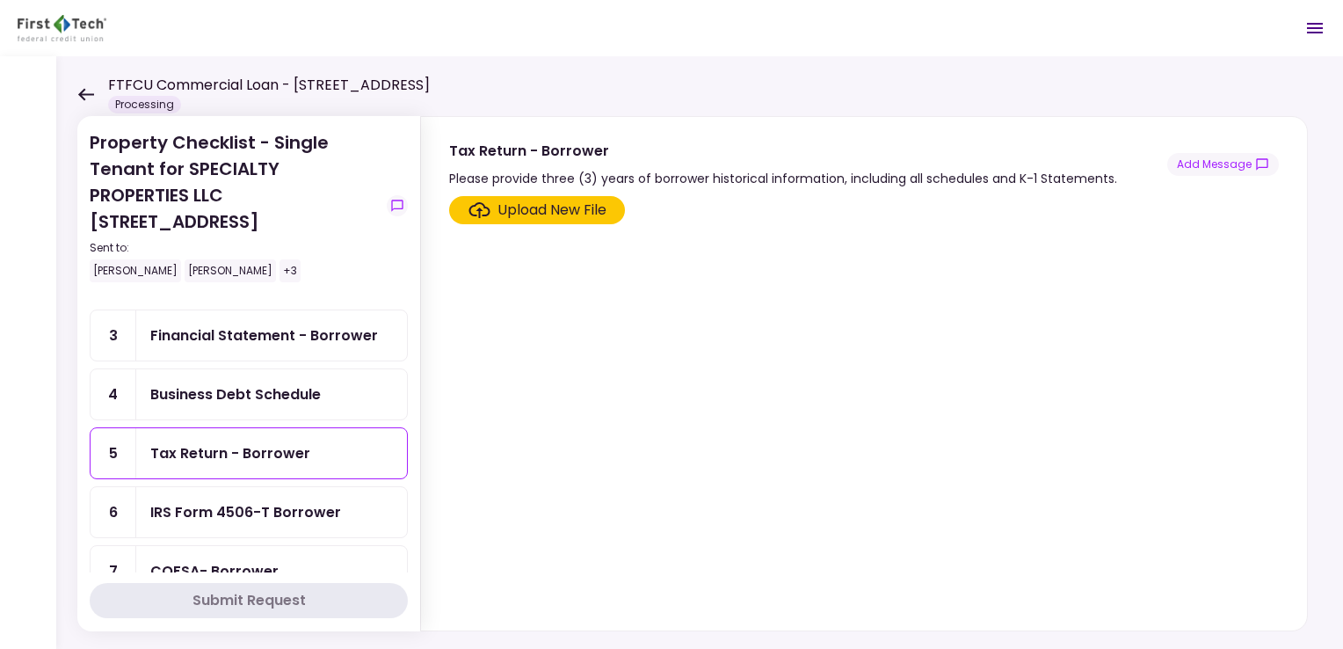
click at [86, 92] on icon at bounding box center [85, 94] width 17 height 13
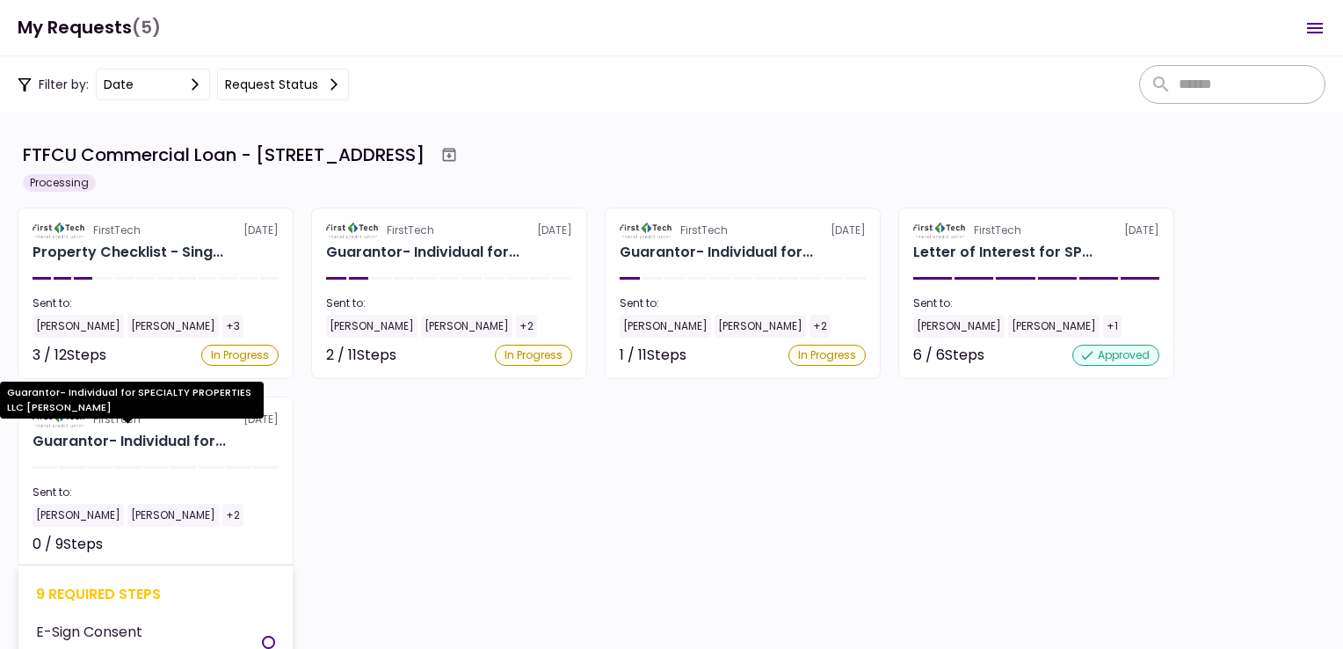
click at [120, 434] on div "Guarantor- Individual for..." at bounding box center [129, 441] width 193 height 21
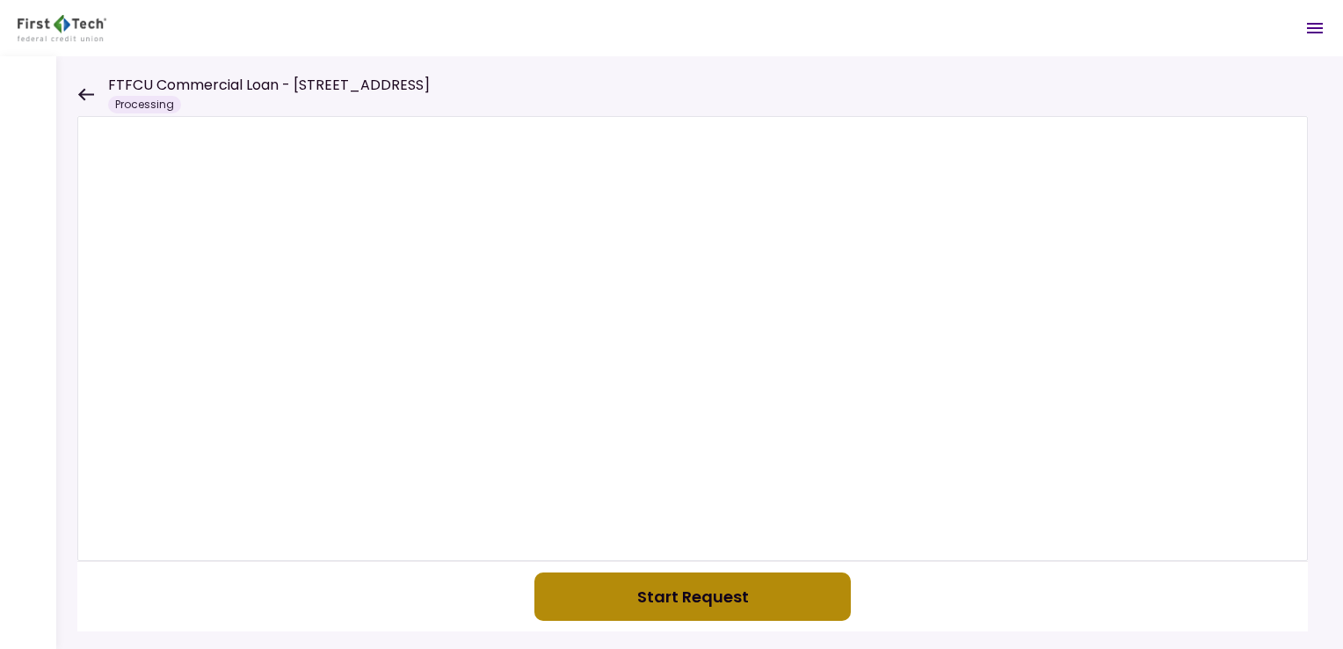
click at [689, 600] on button "Start Request" at bounding box center [693, 596] width 317 height 48
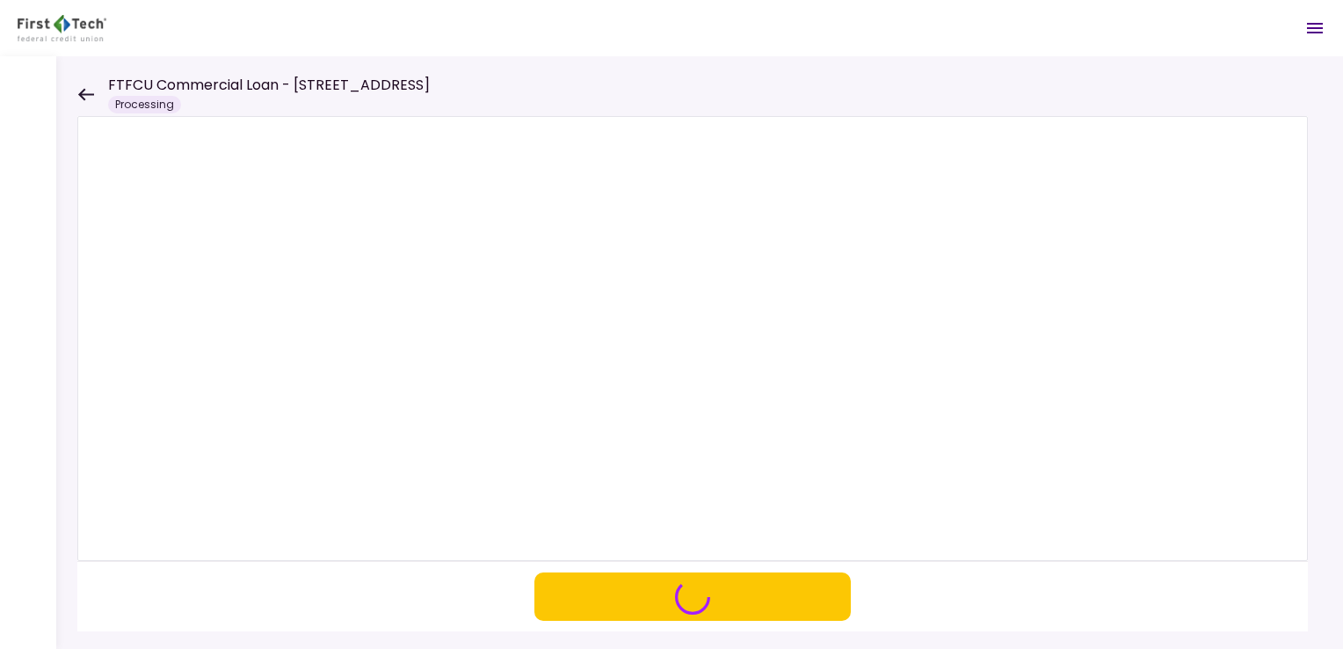
click at [85, 92] on icon at bounding box center [85, 94] width 17 height 13
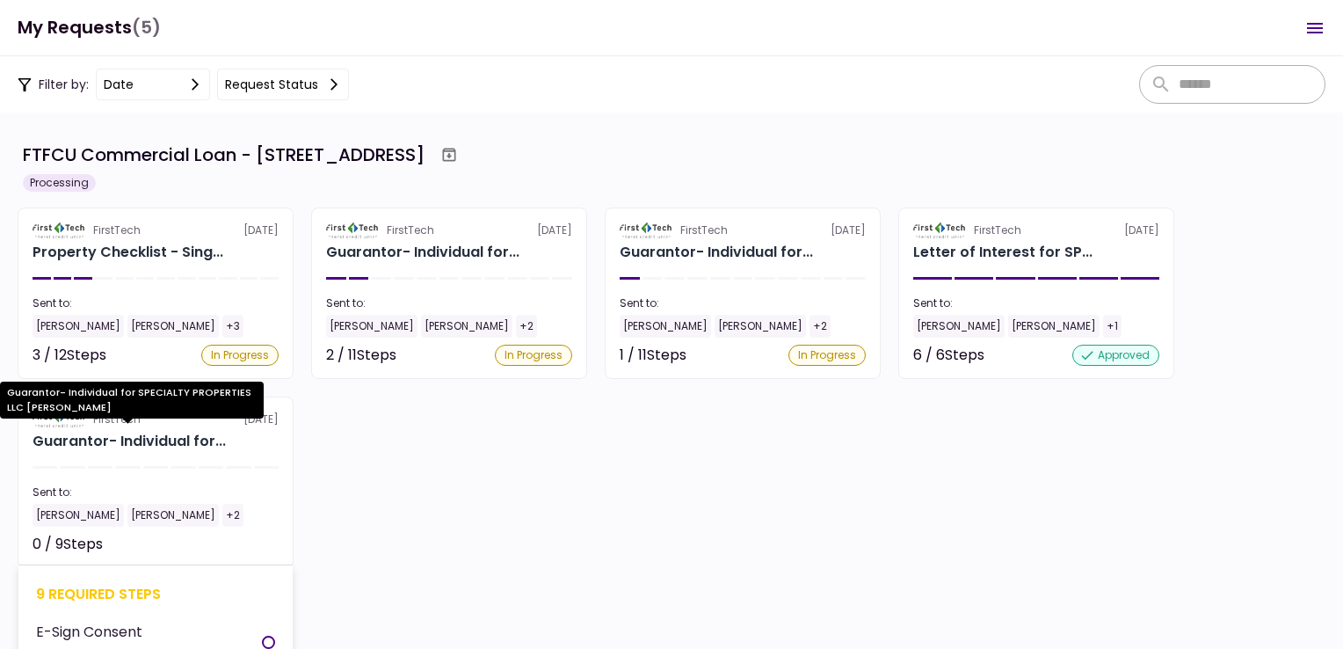
click at [141, 440] on div "Guarantor- Individual for..." at bounding box center [129, 441] width 193 height 21
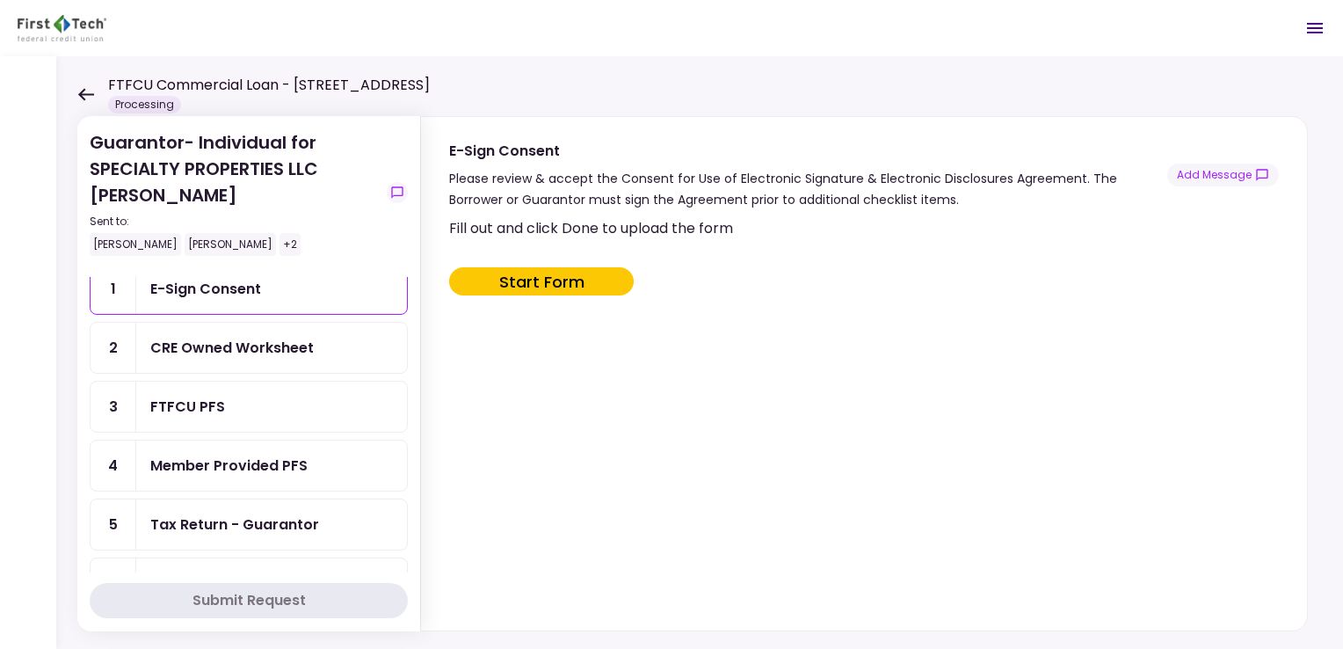
scroll to position [88, 0]
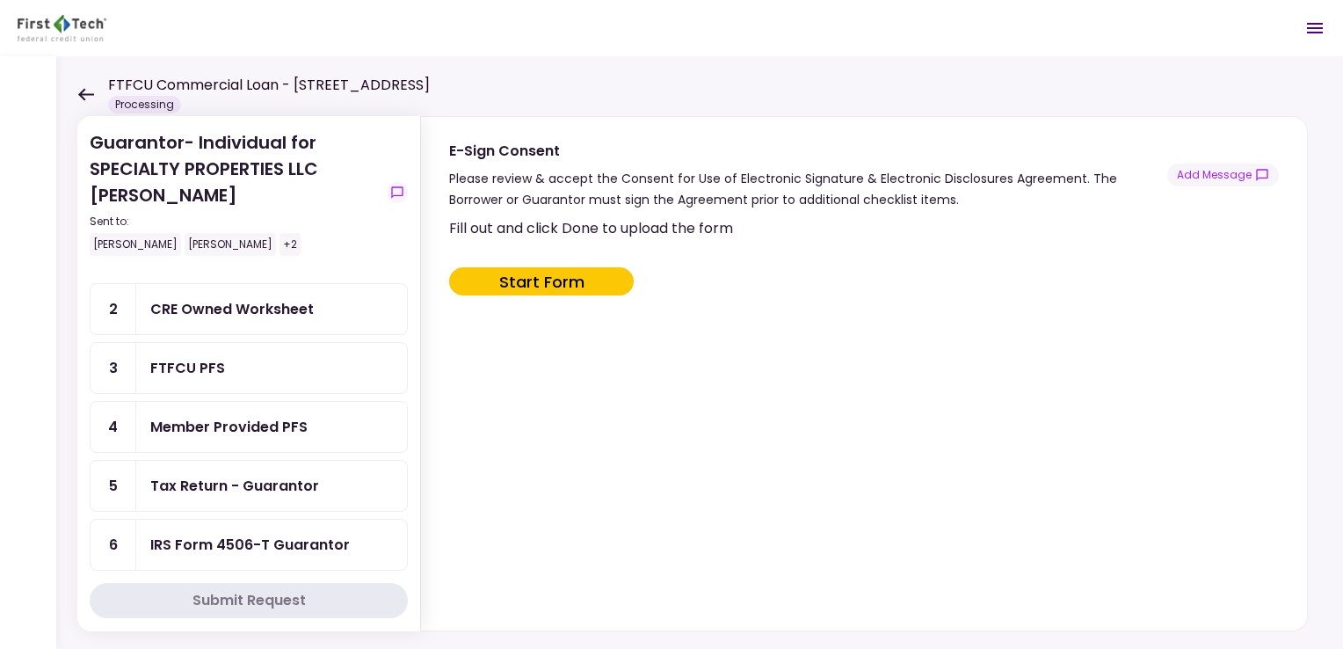
click at [226, 478] on div "Tax Return - Guarantor" at bounding box center [234, 486] width 169 height 22
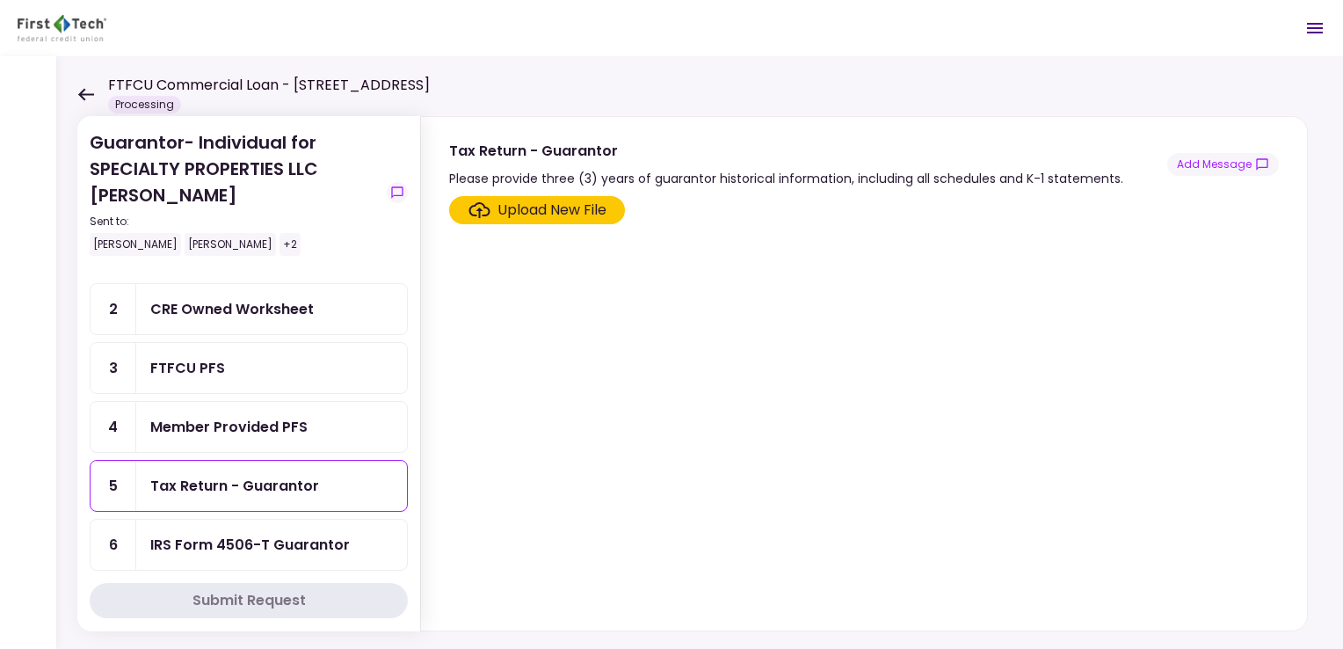
click at [537, 209] on div "Upload New File" at bounding box center [552, 210] width 109 height 21
click at [0, 0] on input "Upload New File" at bounding box center [0, 0] width 0 height 0
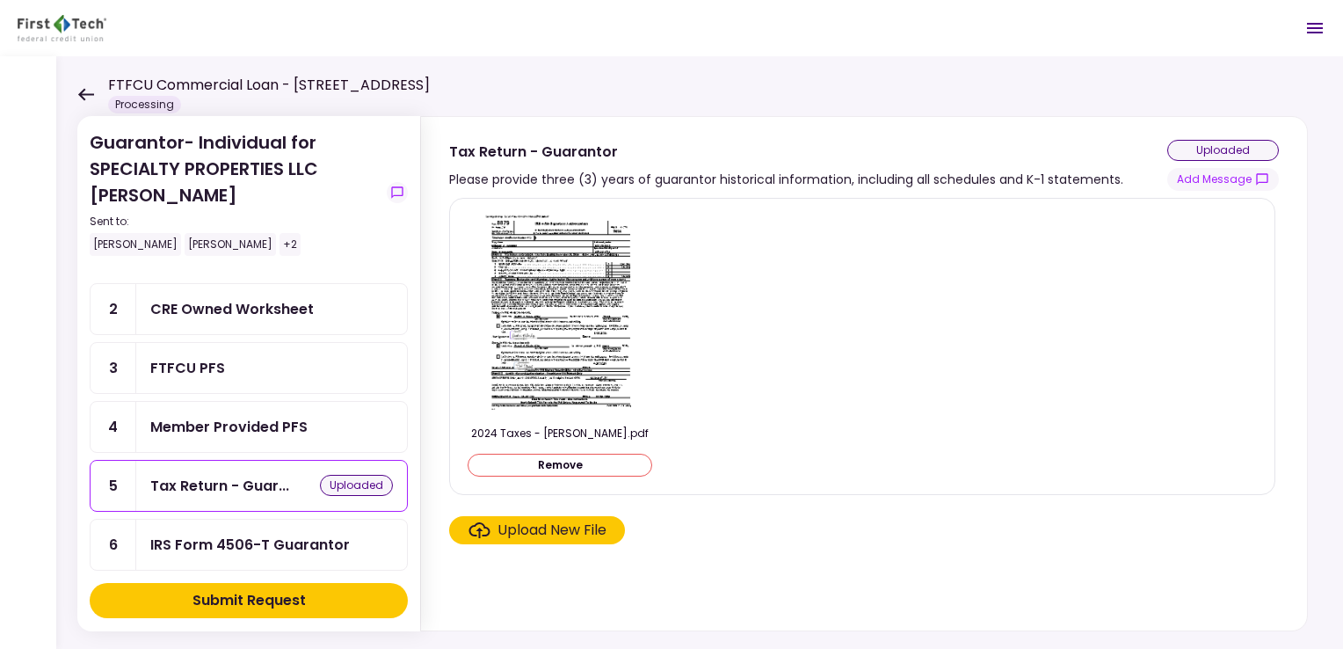
click at [541, 528] on div "Upload New File" at bounding box center [552, 530] width 109 height 21
click at [0, 0] on input "Upload New File" at bounding box center [0, 0] width 0 height 0
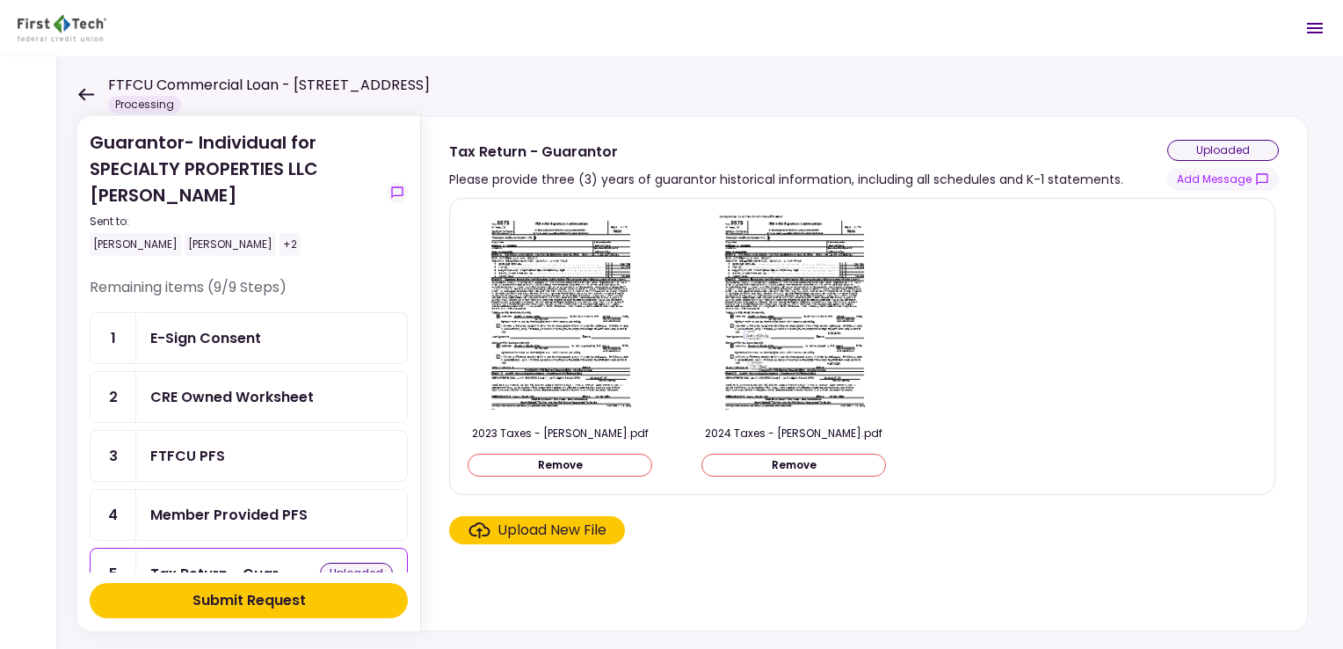
scroll to position [88, 0]
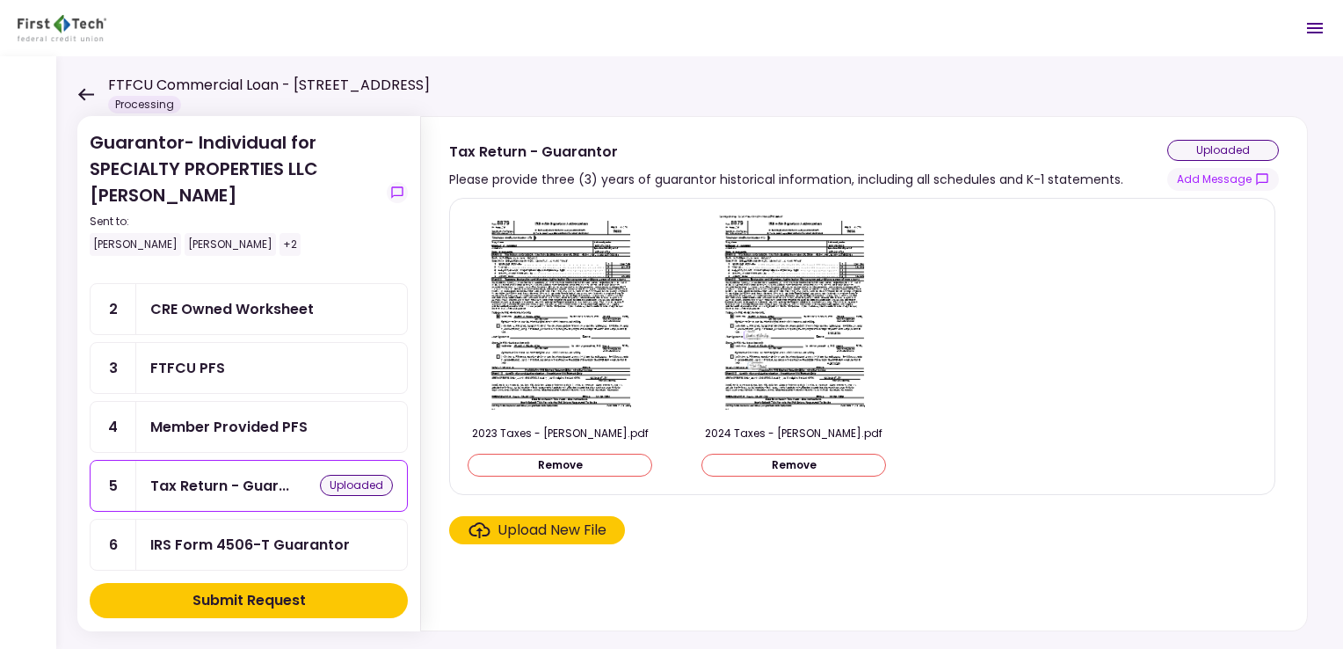
click at [84, 88] on icon at bounding box center [85, 94] width 17 height 13
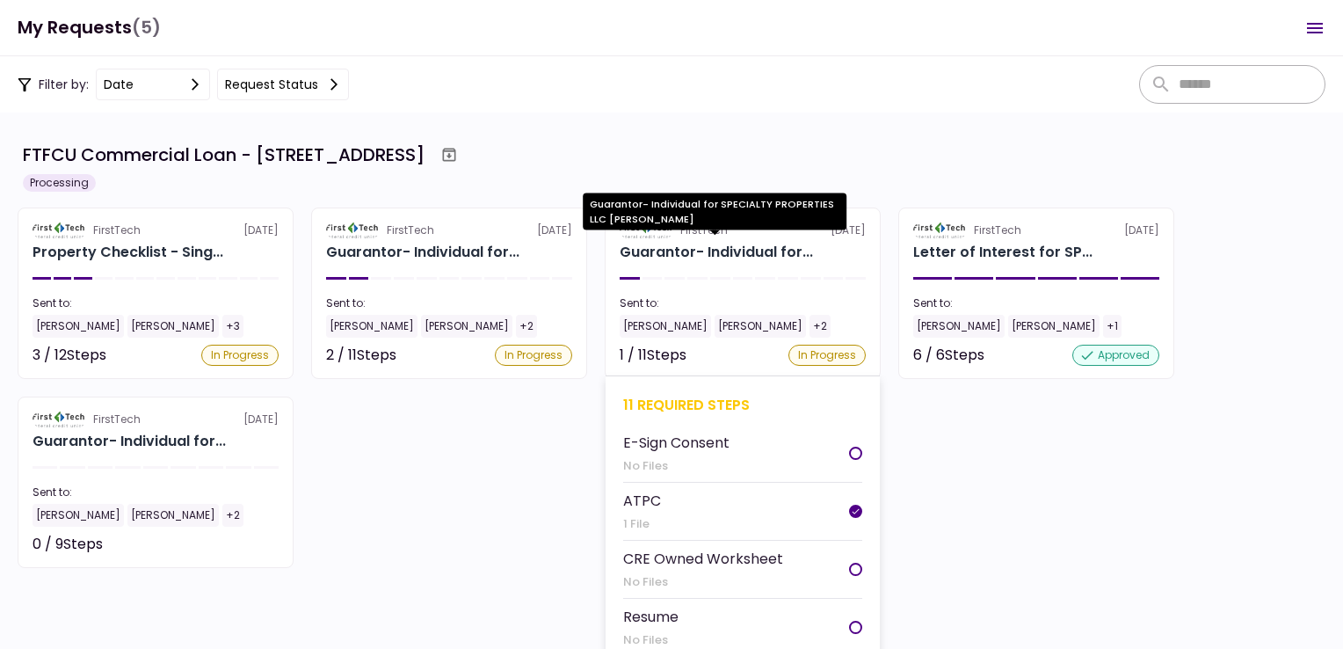
click at [703, 251] on div "Guarantor- Individual for..." at bounding box center [716, 252] width 193 height 21
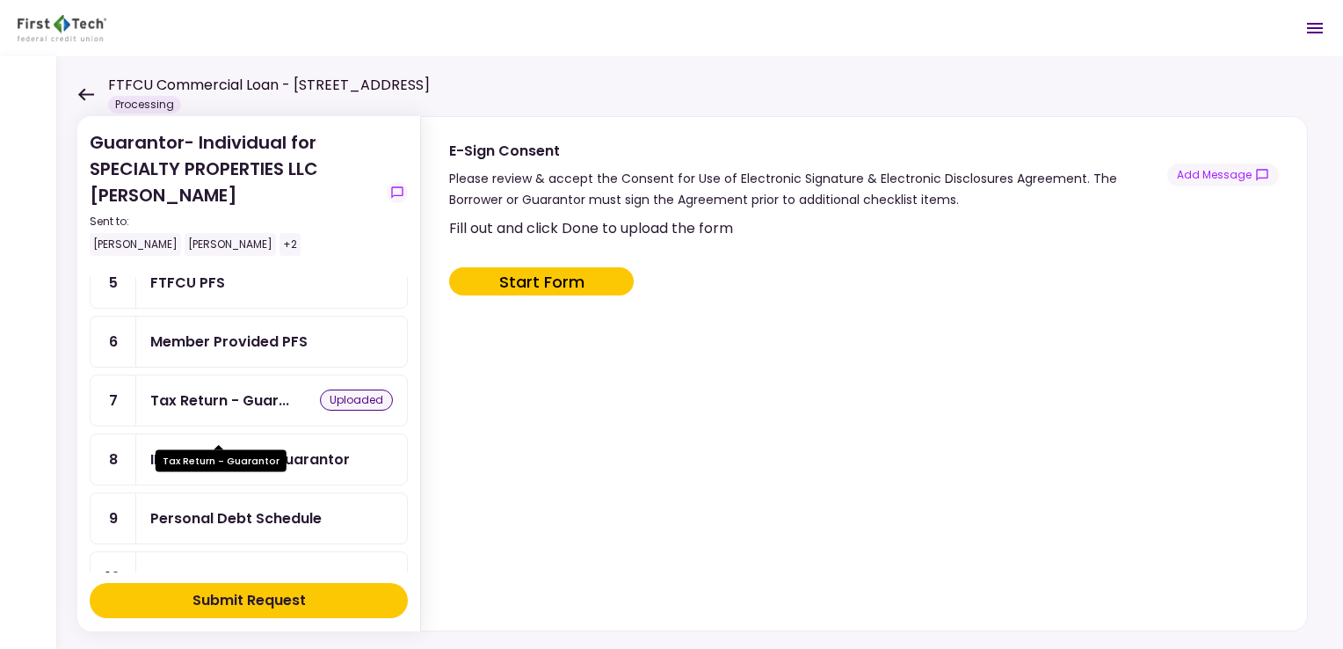
scroll to position [264, 0]
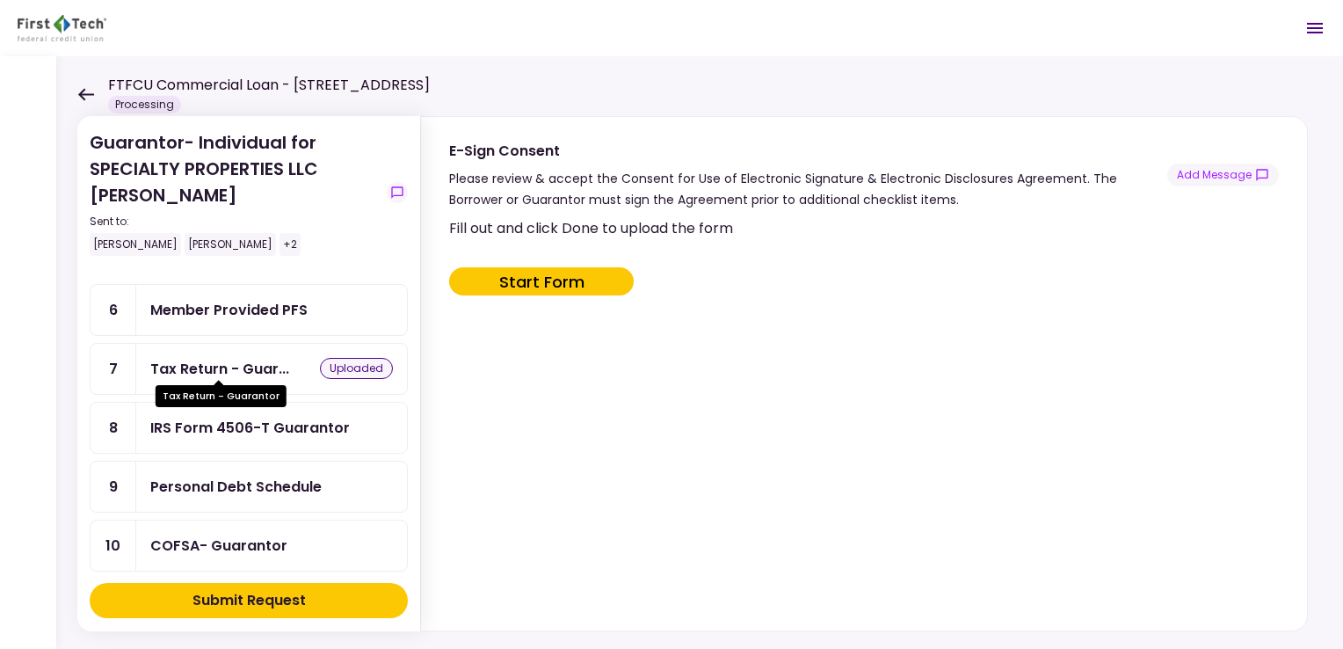
click at [248, 358] on div "Tax Return - Guar..." at bounding box center [219, 369] width 139 height 22
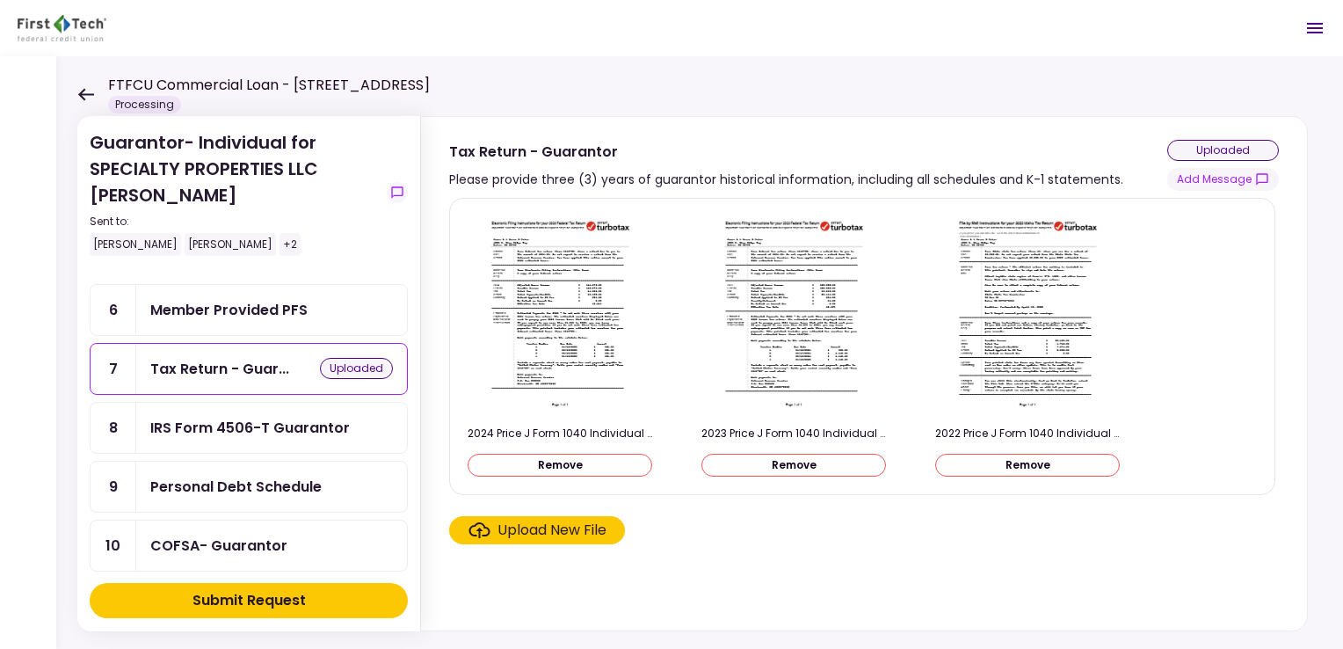
click at [87, 96] on icon at bounding box center [85, 94] width 17 height 13
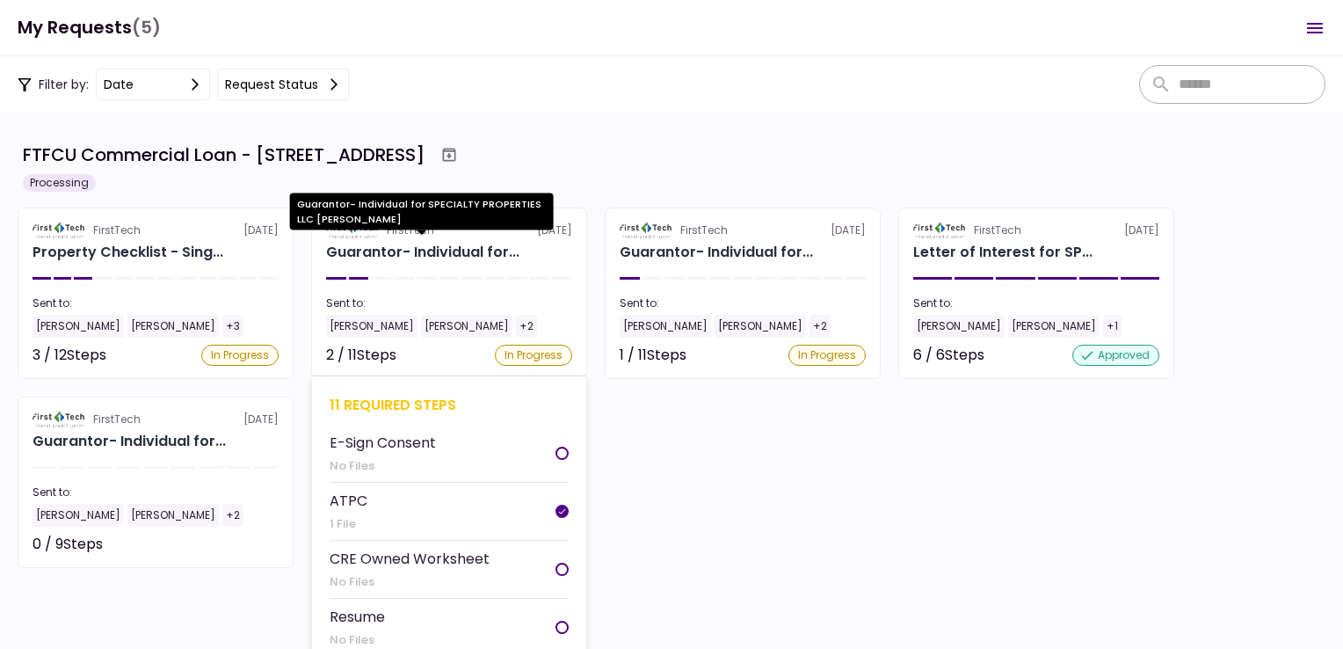
click at [428, 250] on div "Guarantor- Individual for..." at bounding box center [422, 252] width 193 height 21
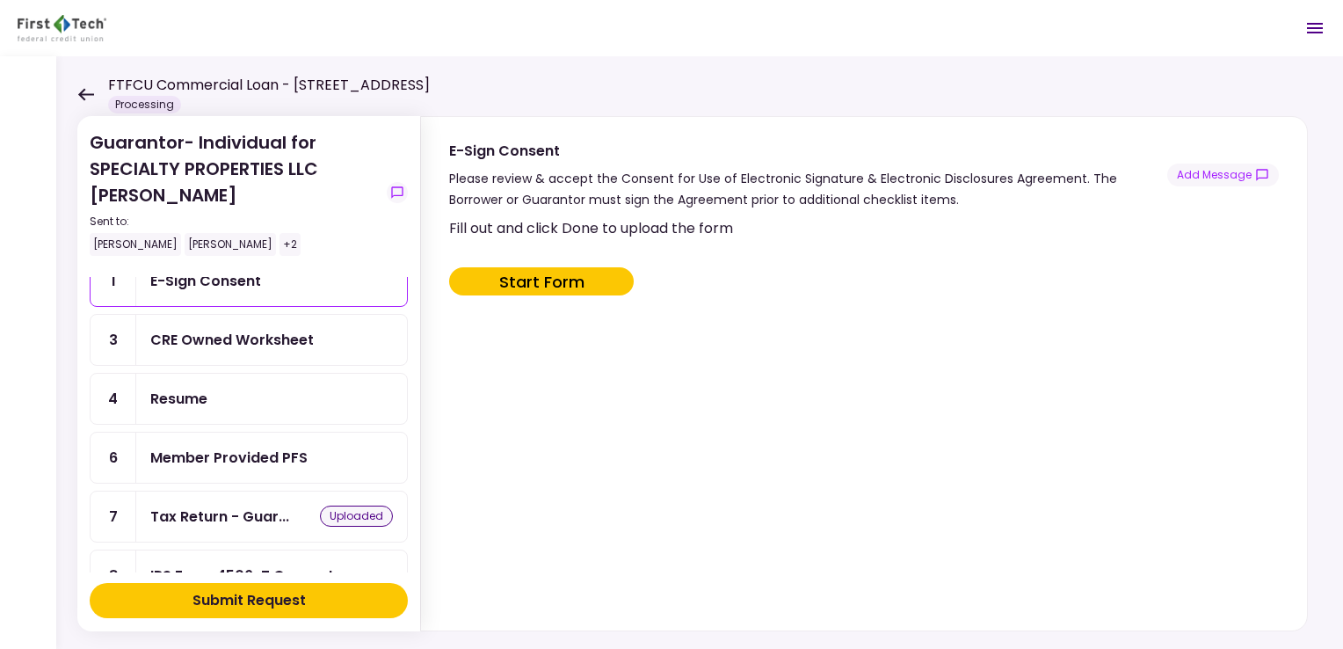
scroll to position [88, 0]
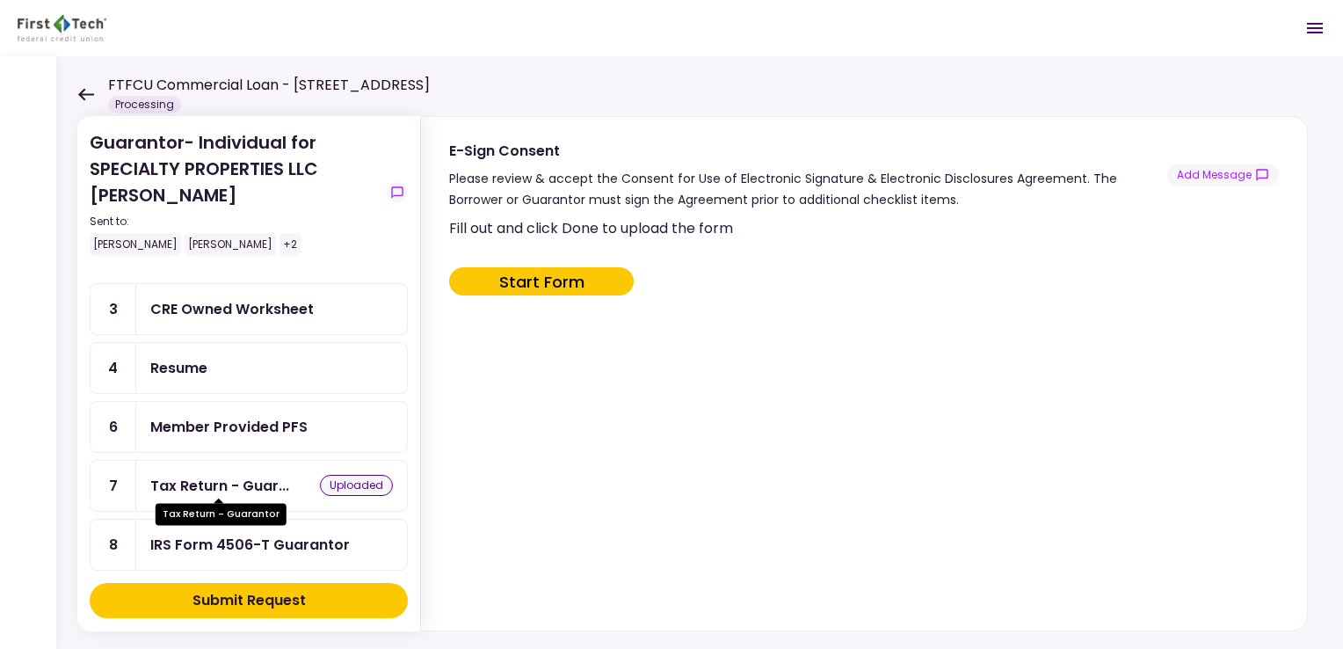
click at [250, 477] on div "Tax Return - Guar..." at bounding box center [219, 486] width 139 height 22
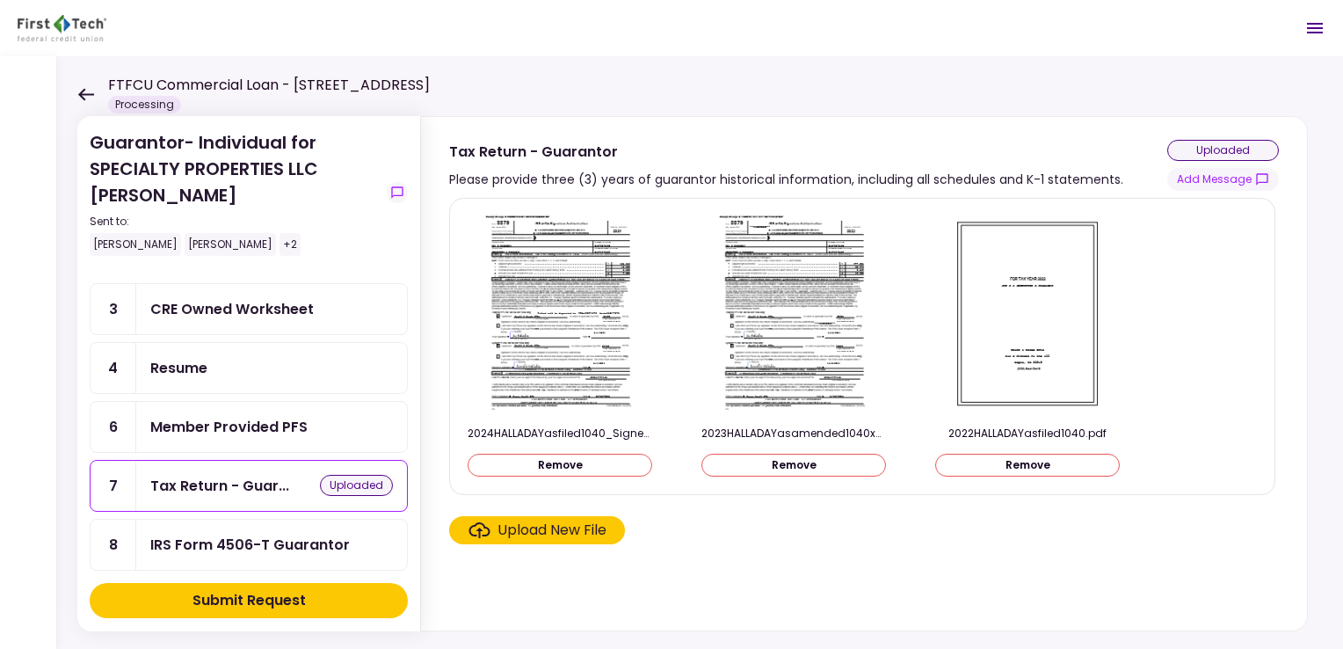
click at [90, 90] on icon at bounding box center [85, 94] width 17 height 13
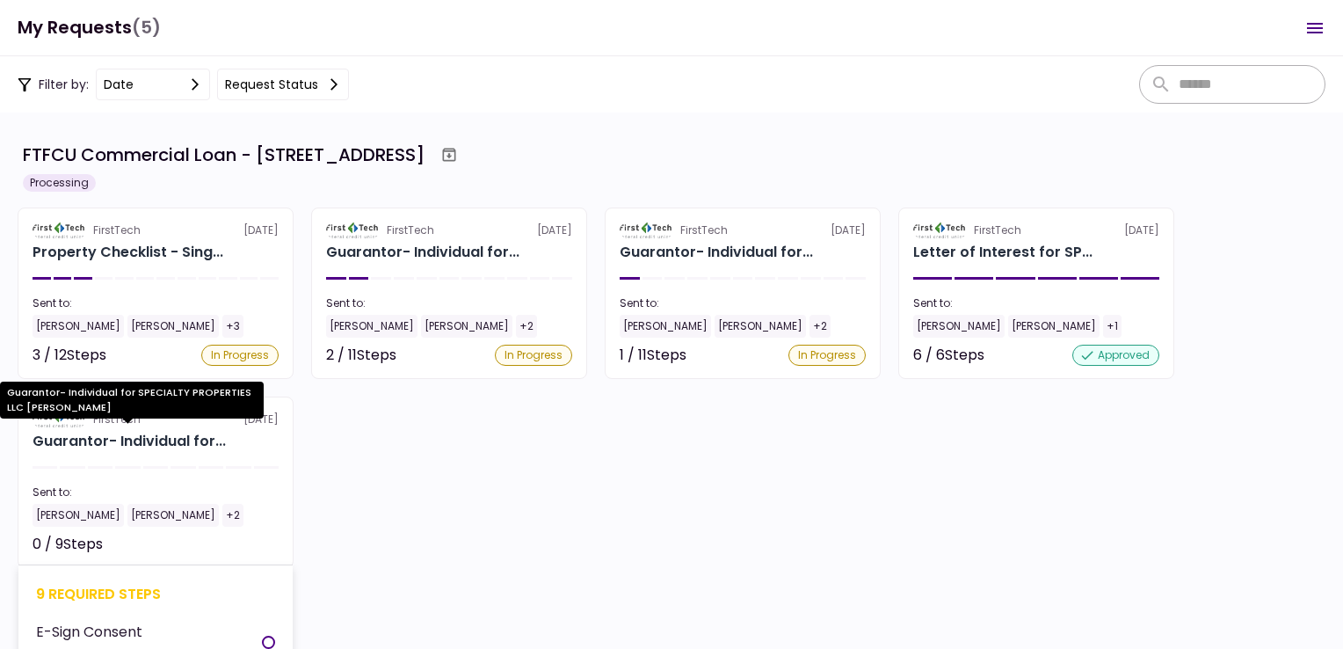
click at [177, 443] on div "Guarantor- Individual for..." at bounding box center [129, 441] width 193 height 21
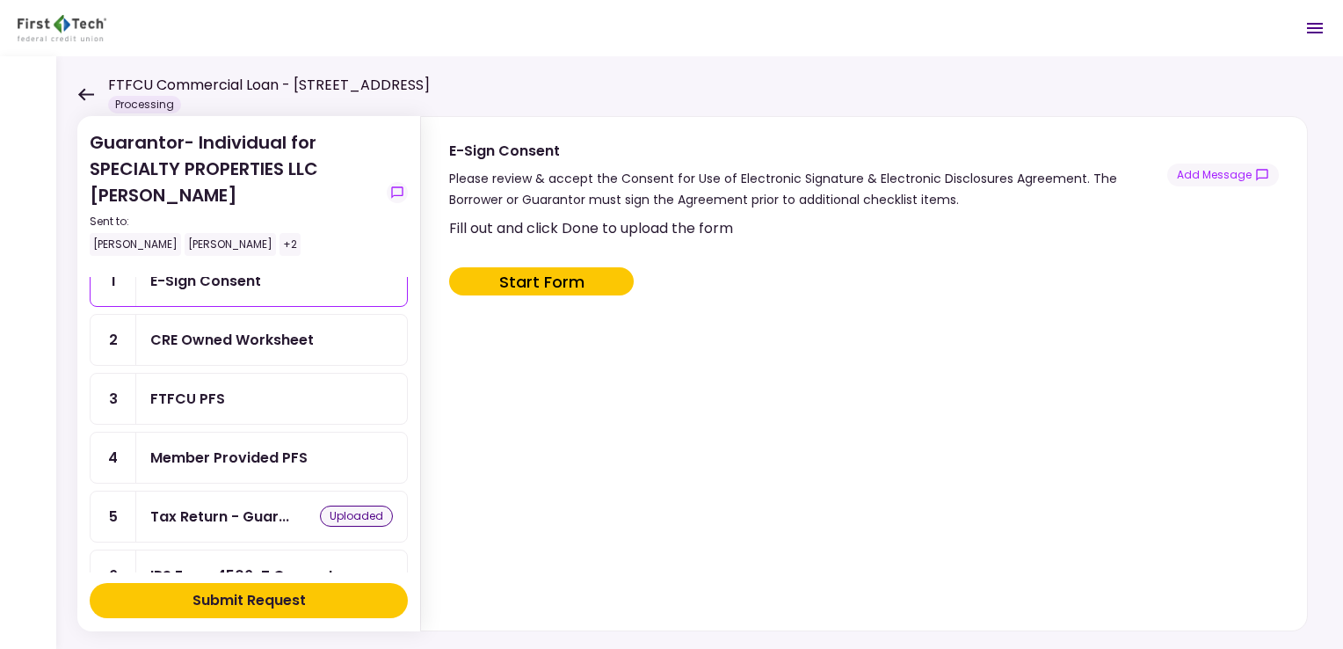
scroll to position [88, 0]
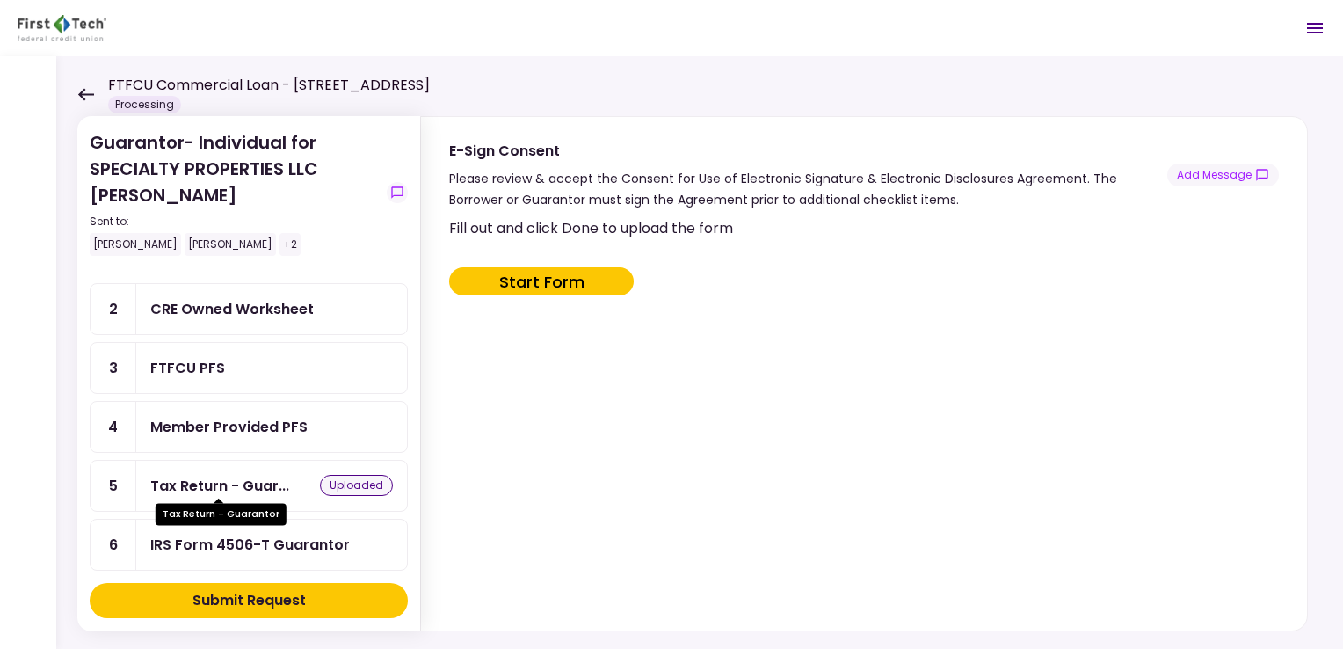
click at [257, 480] on div "Tax Return - Guar..." at bounding box center [219, 486] width 139 height 22
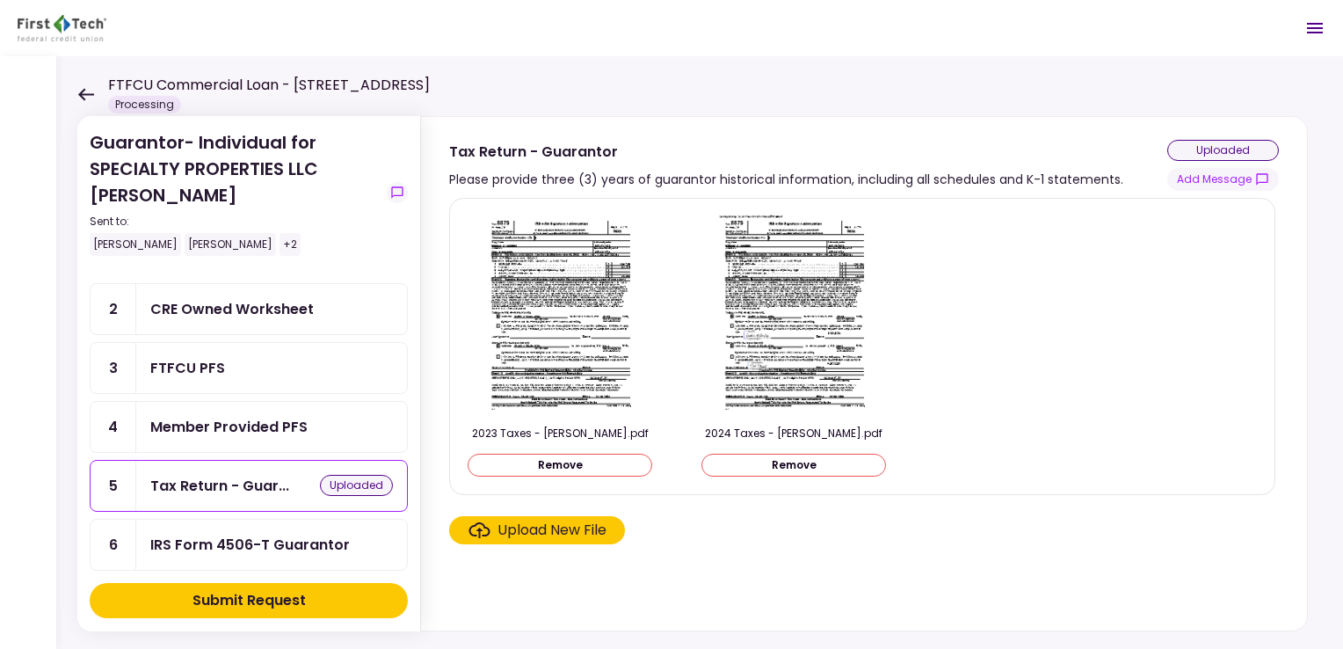
click at [84, 91] on icon at bounding box center [85, 94] width 17 height 13
